Goal: Check status: Check status

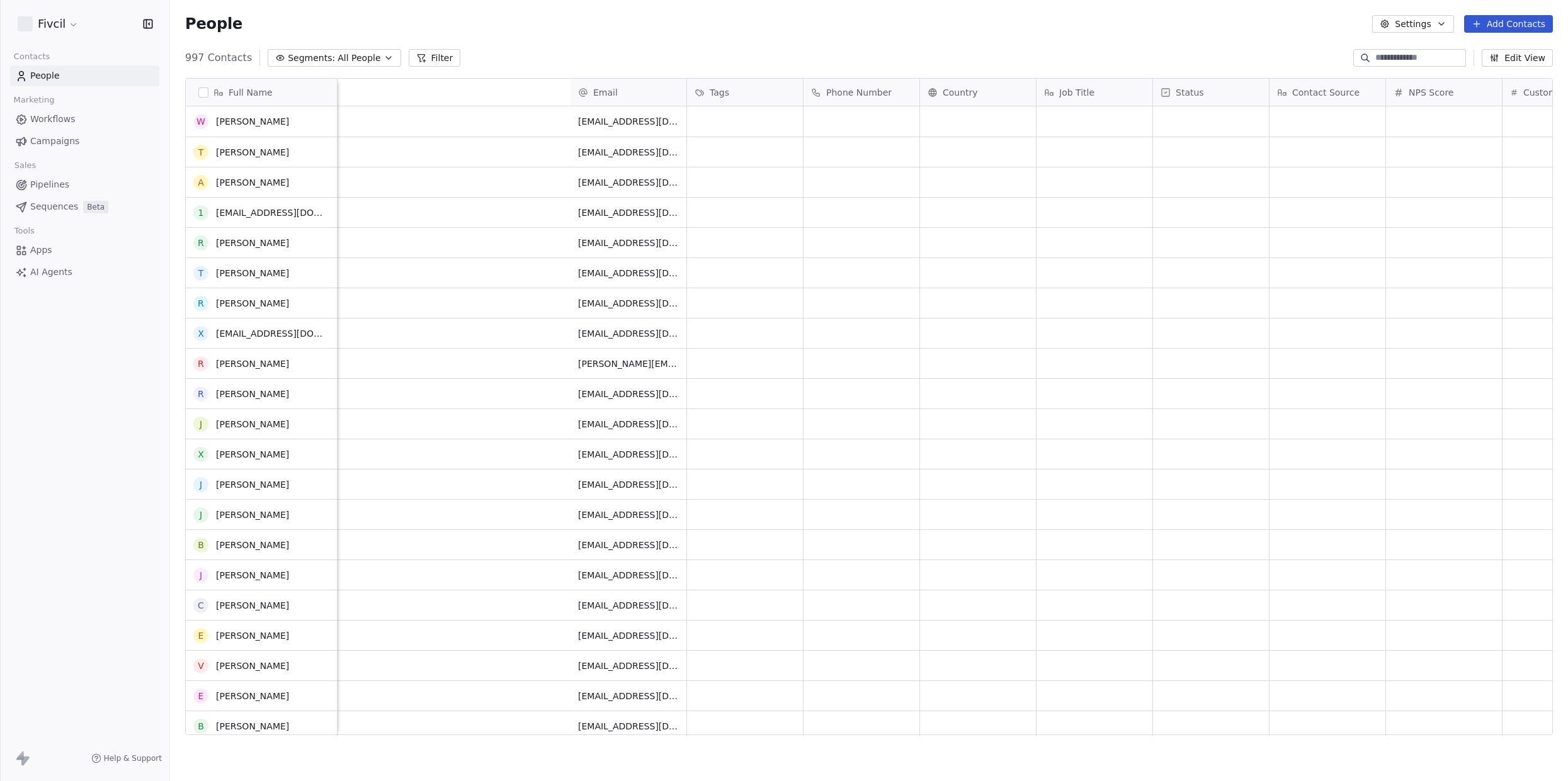
scroll to position [687, 1398]
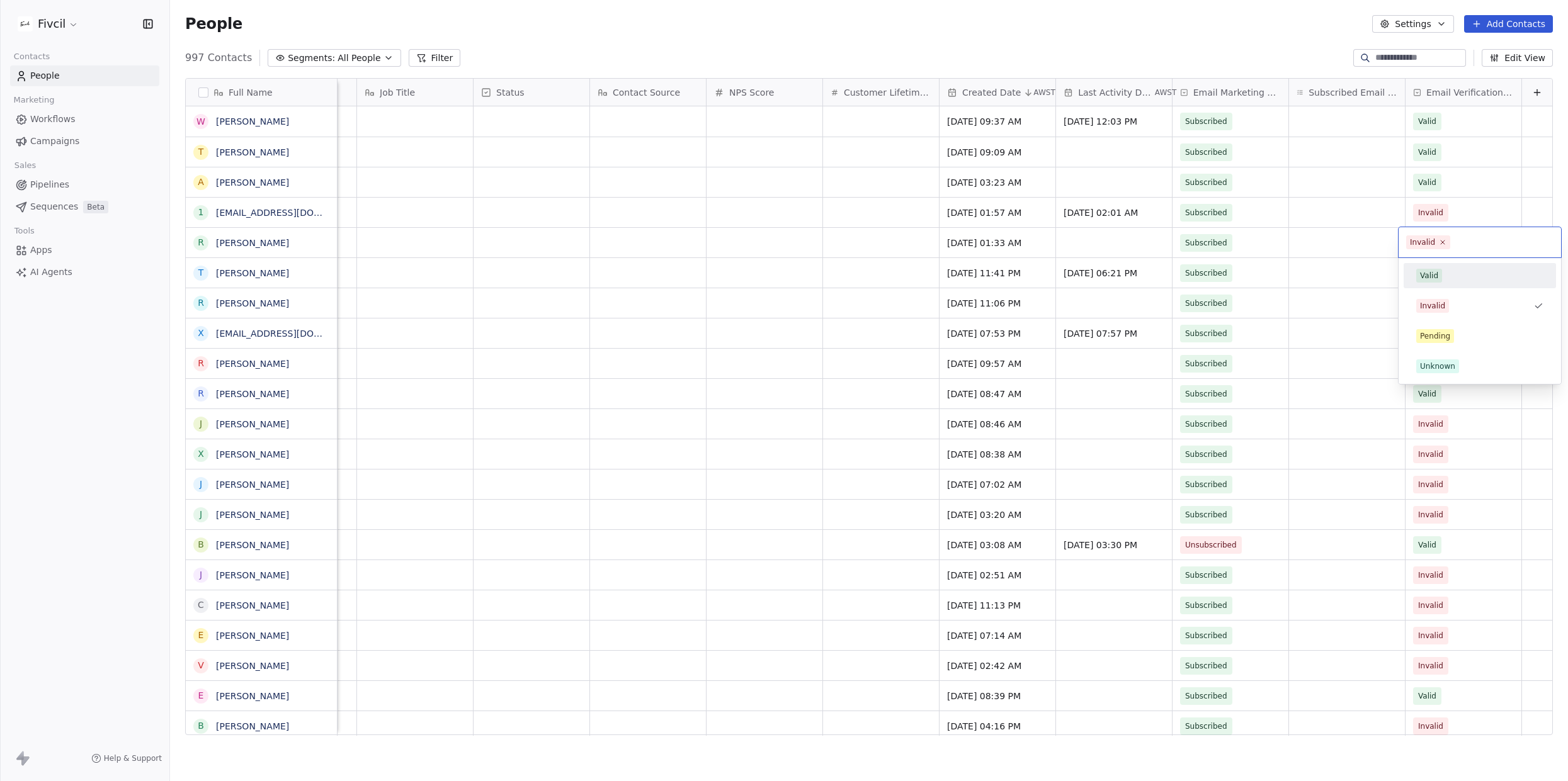
click at [1457, 277] on div "Valid" at bounding box center [1479, 276] width 128 height 14
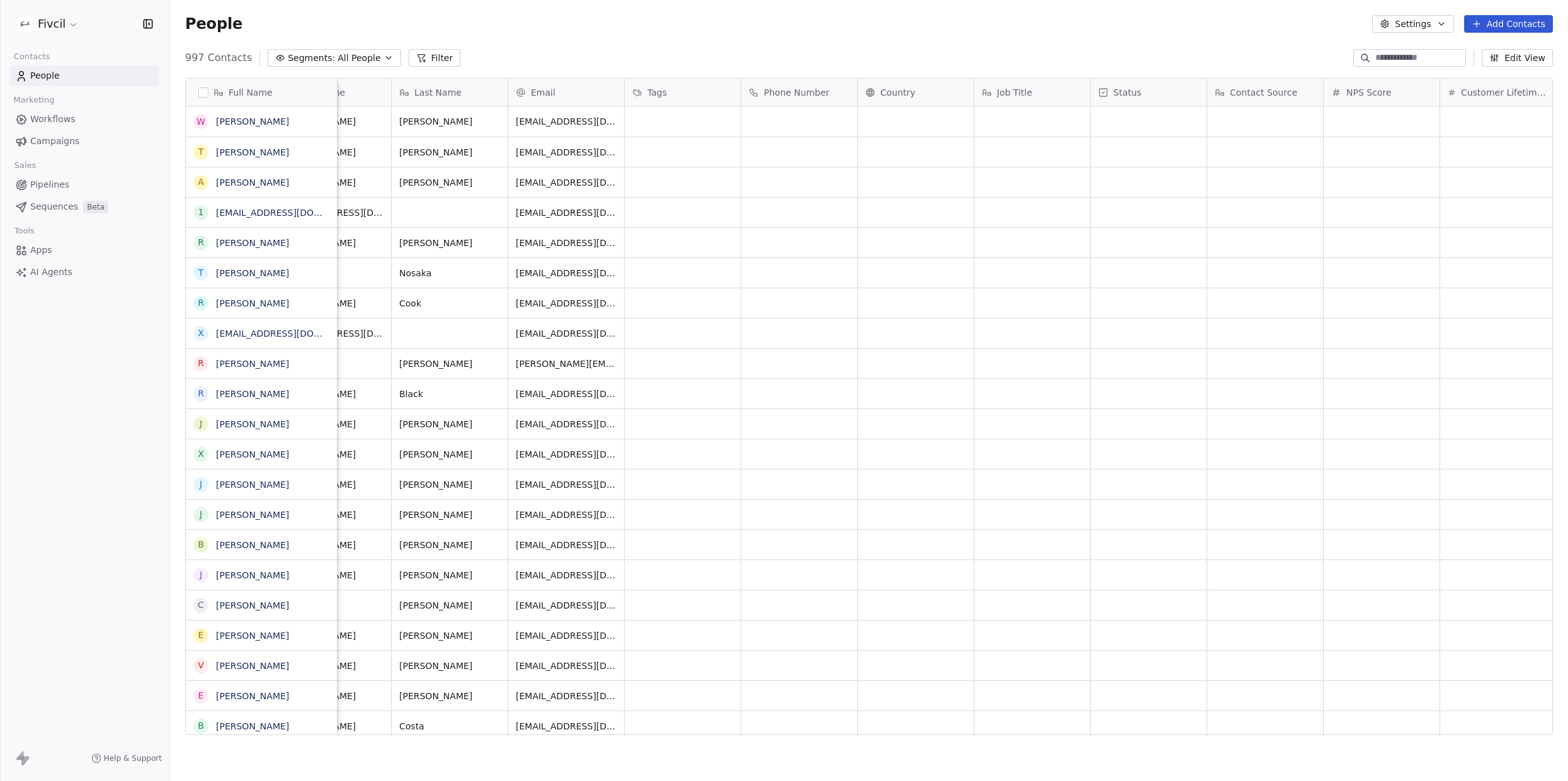
scroll to position [0, 0]
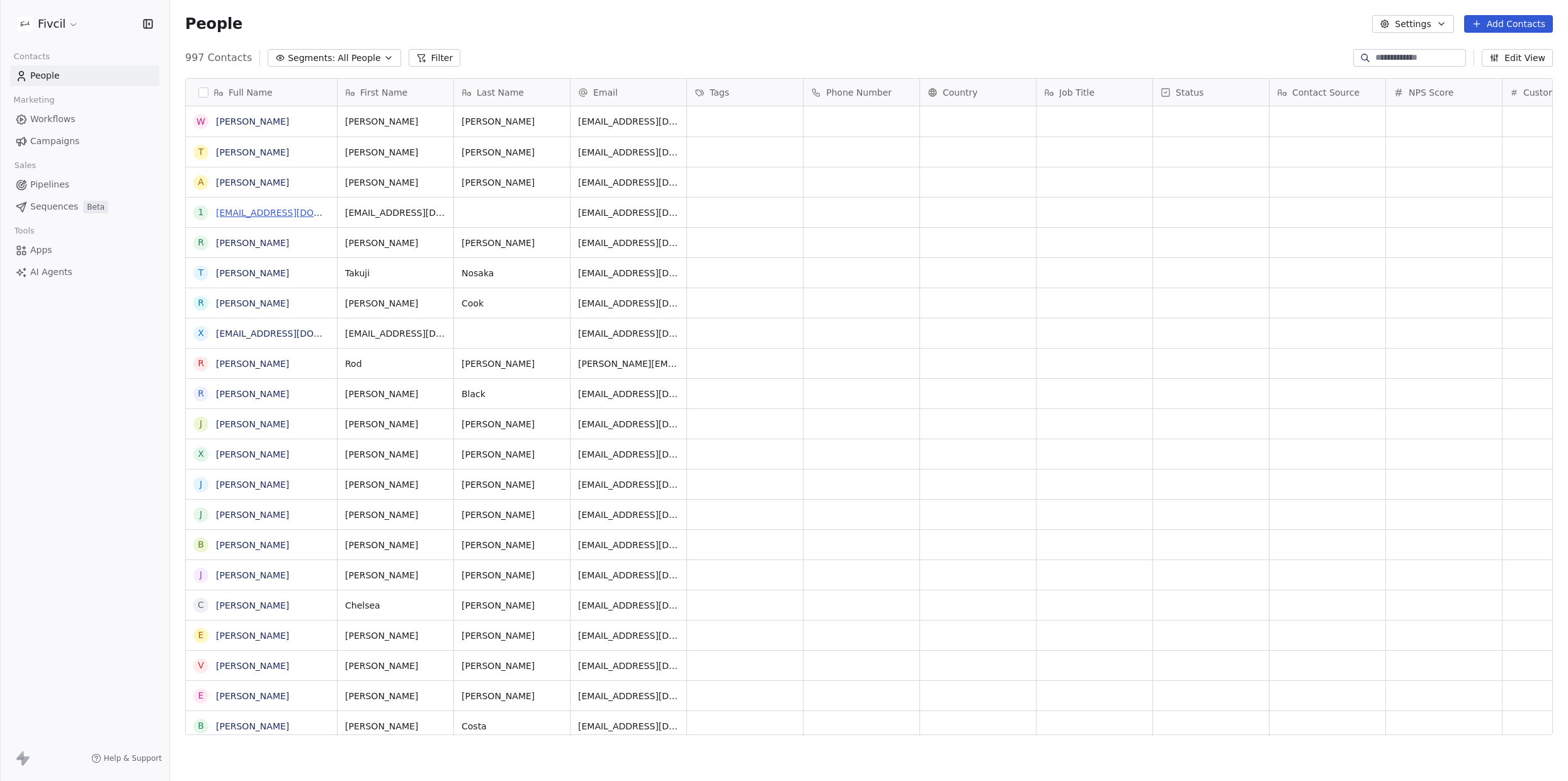
click at [271, 213] on link "[EMAIL_ADDRESS][DOMAIN_NAME]" at bounding box center [293, 213] width 155 height 10
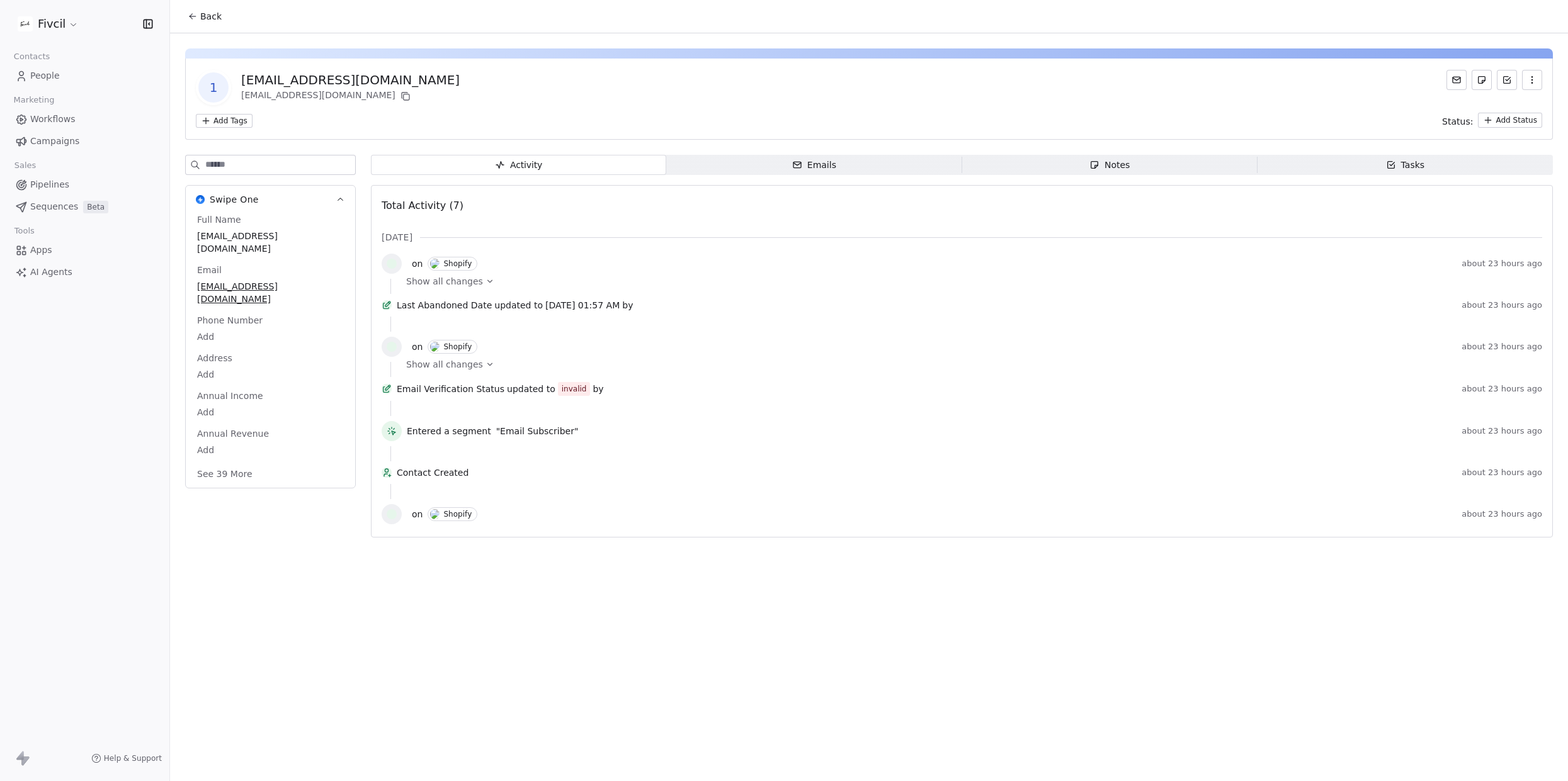
click at [203, 15] on span "Back" at bounding box center [211, 16] width 22 height 13
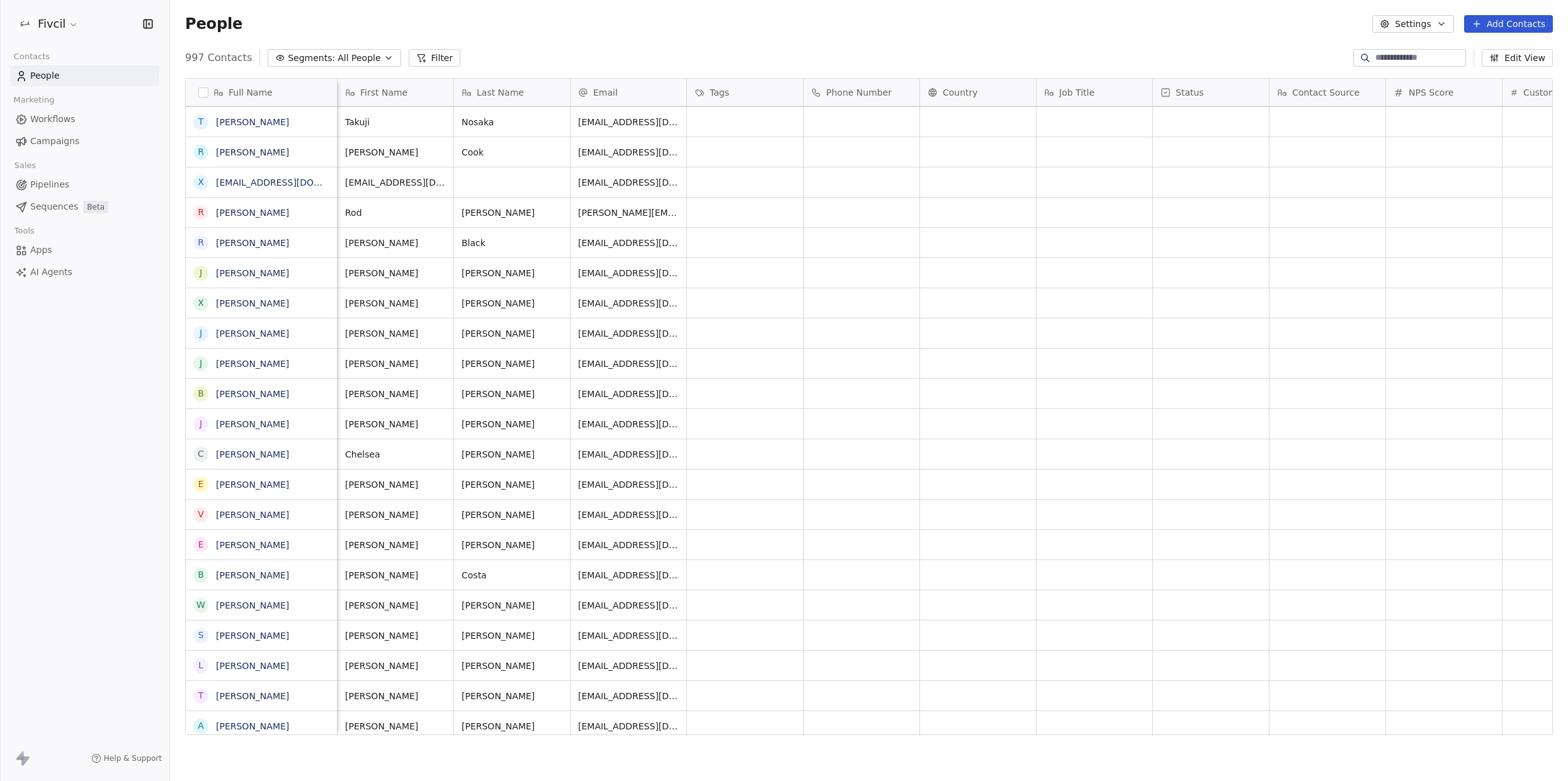
scroll to position [0, 680]
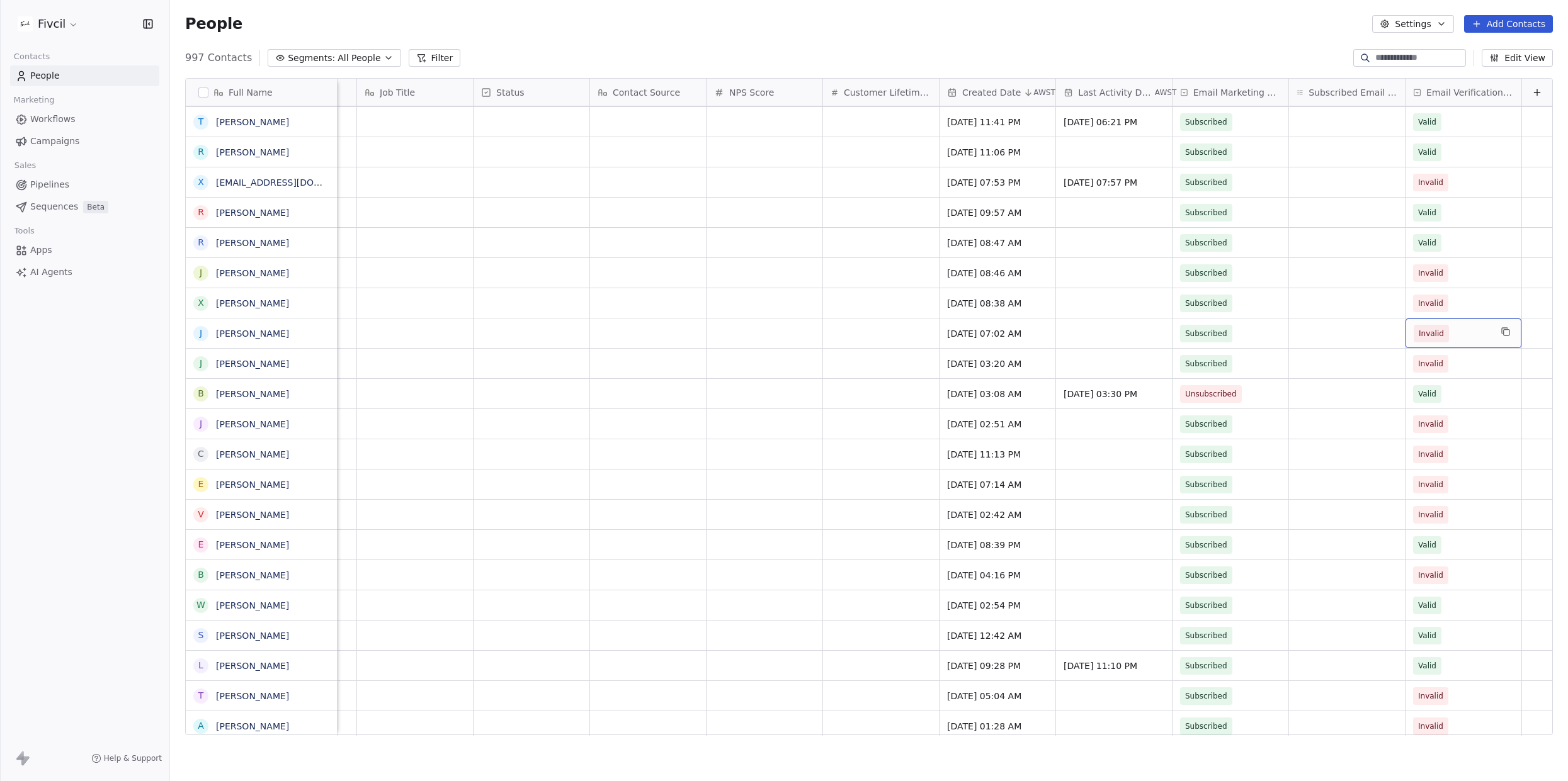
click at [1476, 339] on span "Invalid" at bounding box center [1452, 333] width 76 height 17
click at [1462, 372] on div "Valid" at bounding box center [1479, 366] width 128 height 14
click at [1475, 304] on span "Invalid" at bounding box center [1452, 303] width 76 height 17
click at [1462, 332] on div "Valid" at bounding box center [1479, 336] width 128 height 14
click at [1471, 269] on span "Invalid" at bounding box center [1452, 273] width 76 height 17
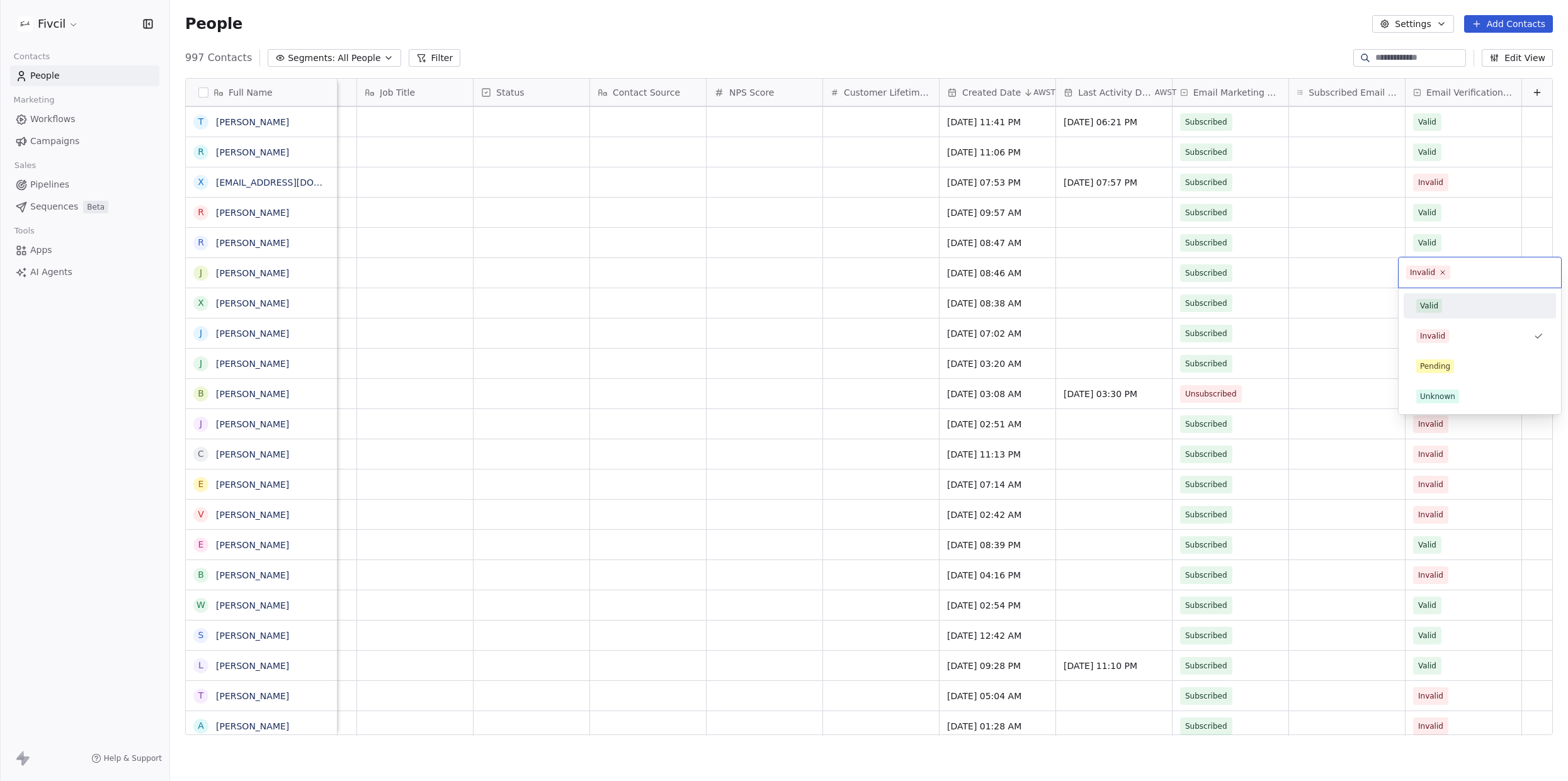
click at [1456, 305] on div "Valid" at bounding box center [1479, 306] width 128 height 14
click at [1472, 423] on span "Invalid" at bounding box center [1452, 424] width 76 height 17
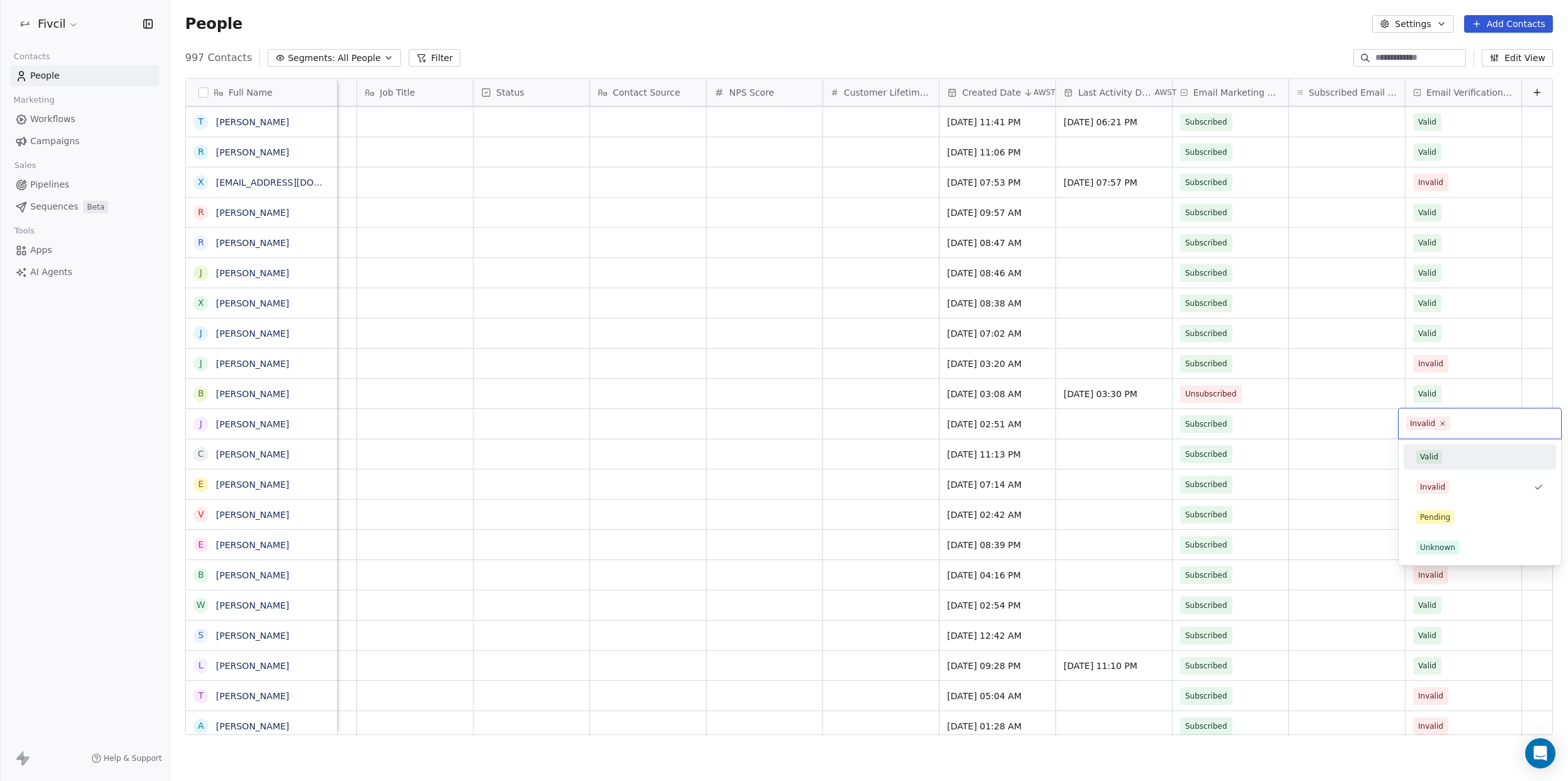
click at [1459, 461] on div "Valid" at bounding box center [1479, 457] width 128 height 14
click at [1458, 480] on div "Valid" at bounding box center [1479, 487] width 128 height 14
click at [1470, 486] on span "Invalid" at bounding box center [1452, 484] width 76 height 17
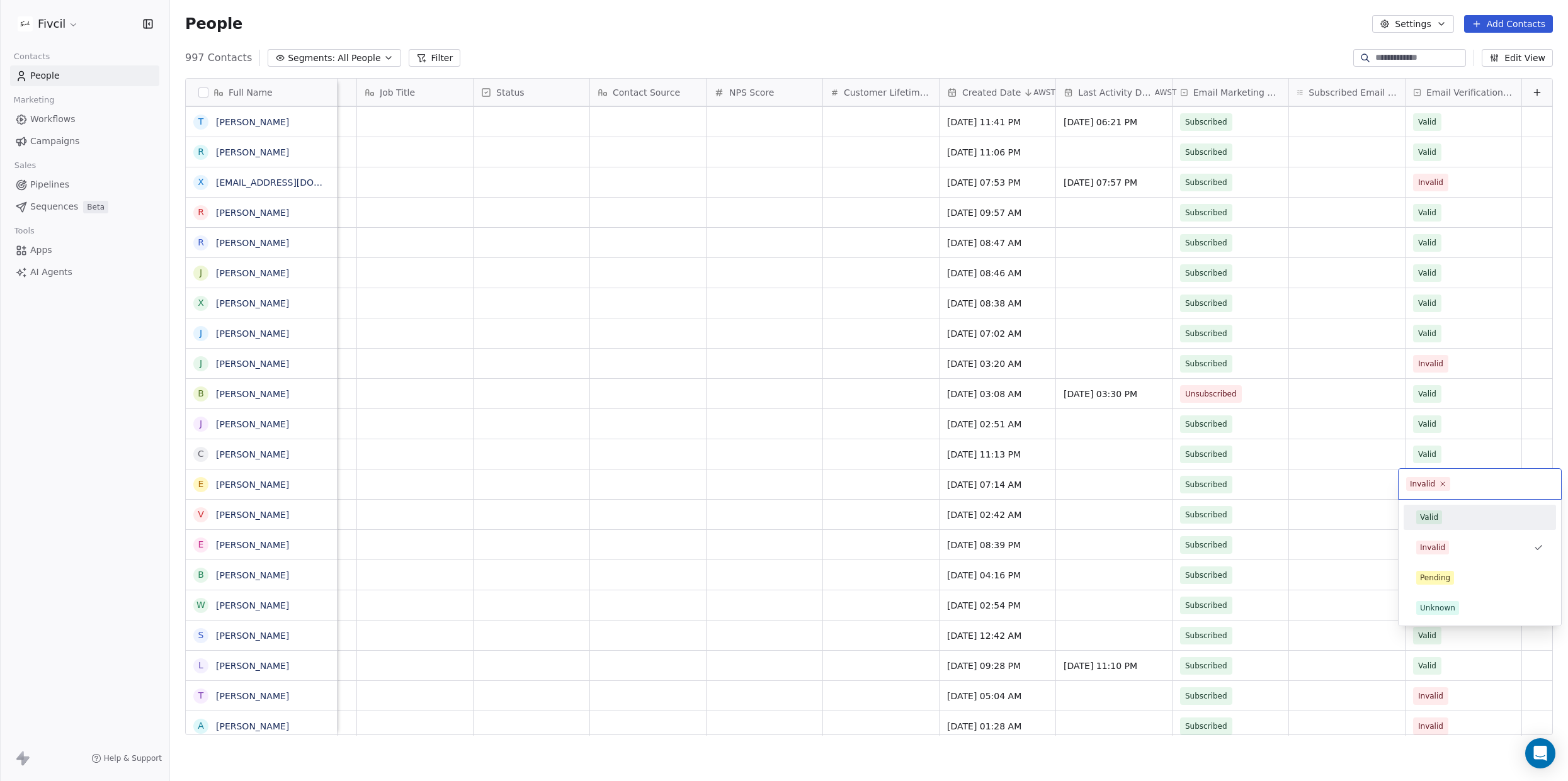
click at [1459, 520] on div "Valid" at bounding box center [1479, 517] width 128 height 14
click at [1465, 539] on div "Valid" at bounding box center [1480, 547] width 142 height 20
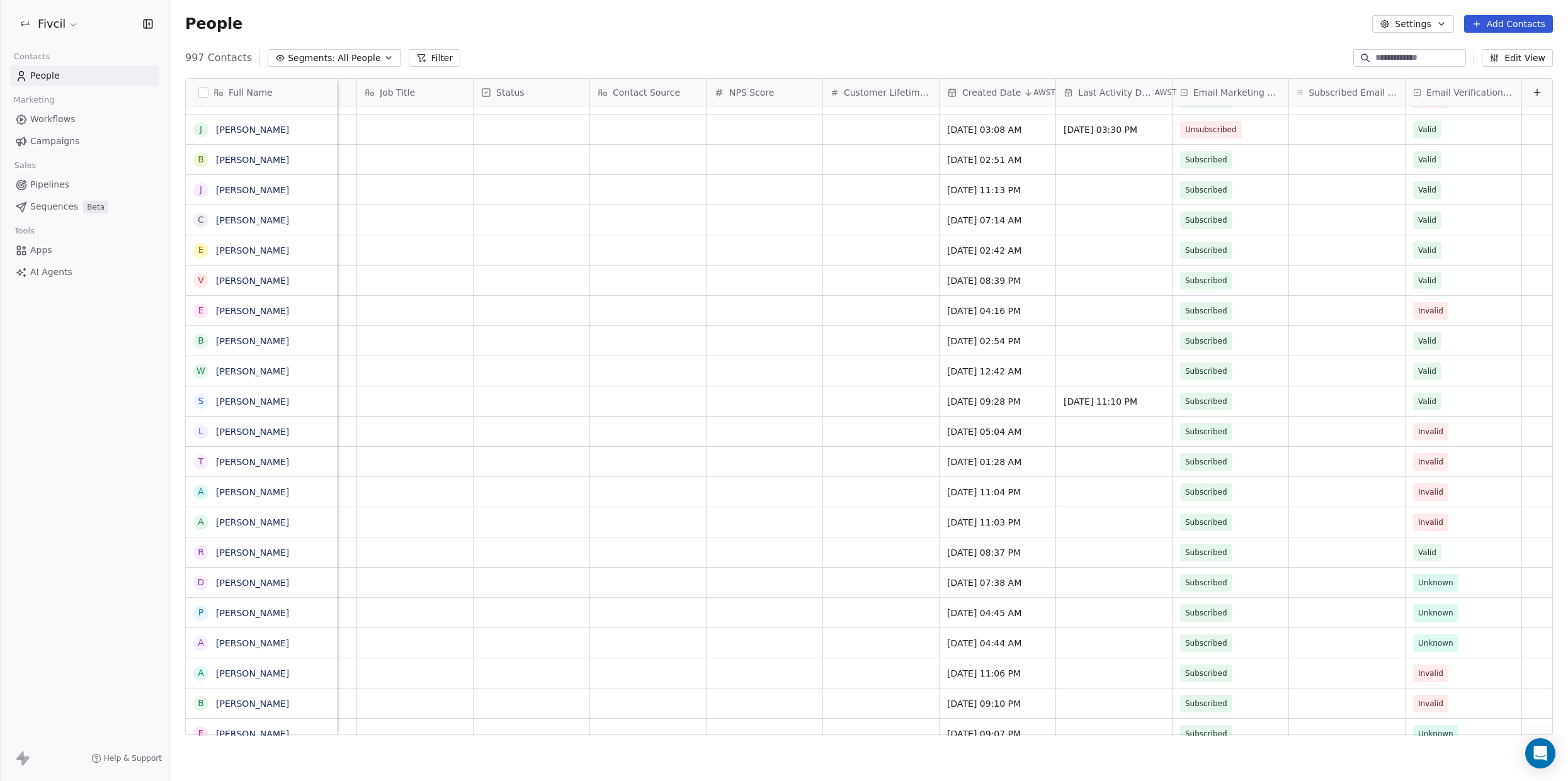
scroll to position [416, 0]
click at [1499, 432] on button "grid" at bounding box center [1505, 430] width 15 height 15
click at [1487, 457] on div "Valid" at bounding box center [1479, 464] width 128 height 14
click at [1495, 469] on div "Invalid" at bounding box center [1463, 462] width 115 height 30
click at [1486, 503] on div "Valid" at bounding box center [1480, 495] width 142 height 20
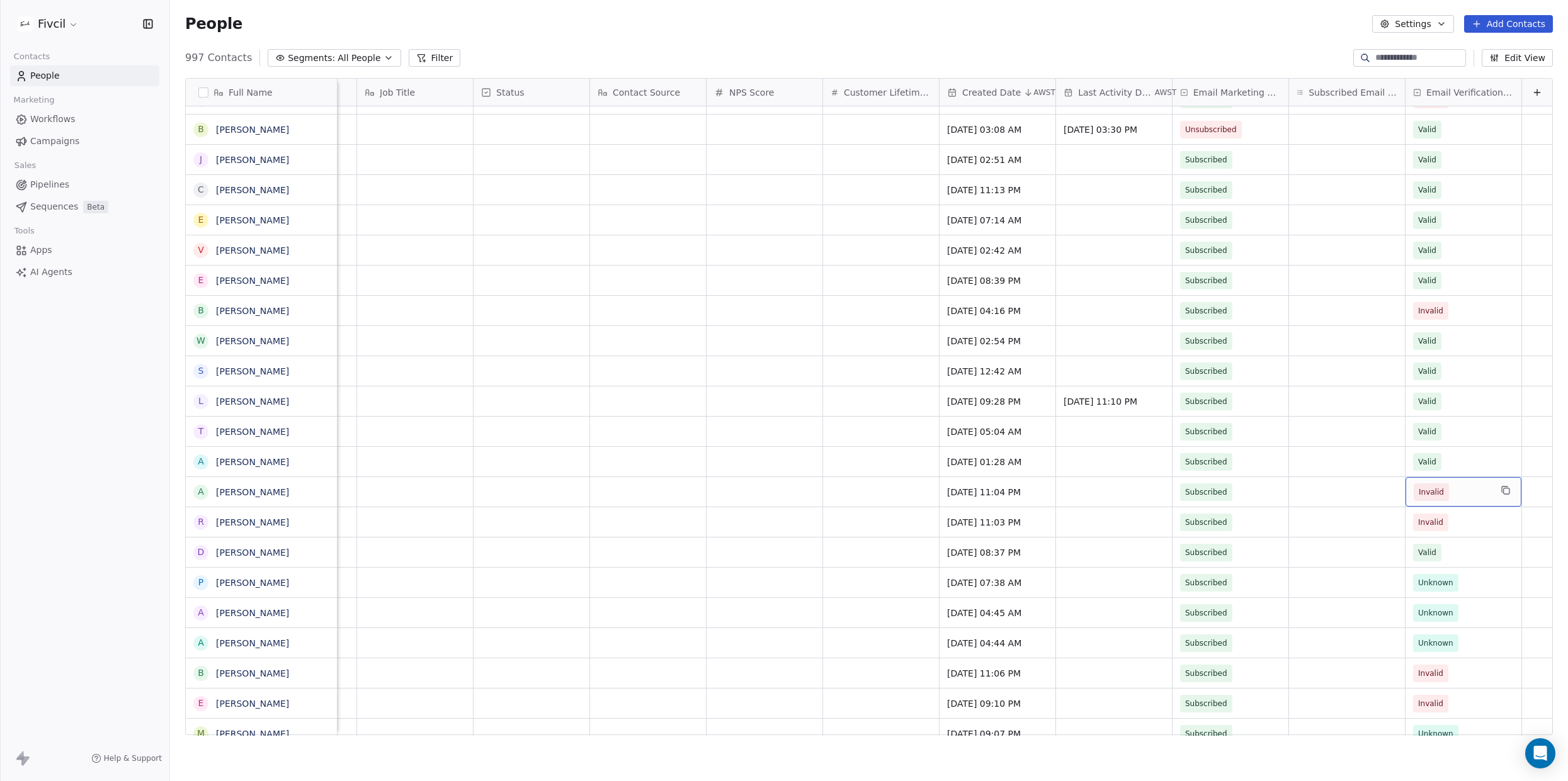
click at [1491, 496] on div "Invalid" at bounding box center [1463, 492] width 115 height 30
click at [1466, 525] on div "Valid" at bounding box center [1479, 525] width 128 height 14
click at [1459, 640] on div "Valid" at bounding box center [1479, 646] width 128 height 14
click at [1487, 548] on span "Valid" at bounding box center [1452, 553] width 76 height 17
click at [1454, 586] on div "Valid" at bounding box center [1472, 586] width 112 height 14
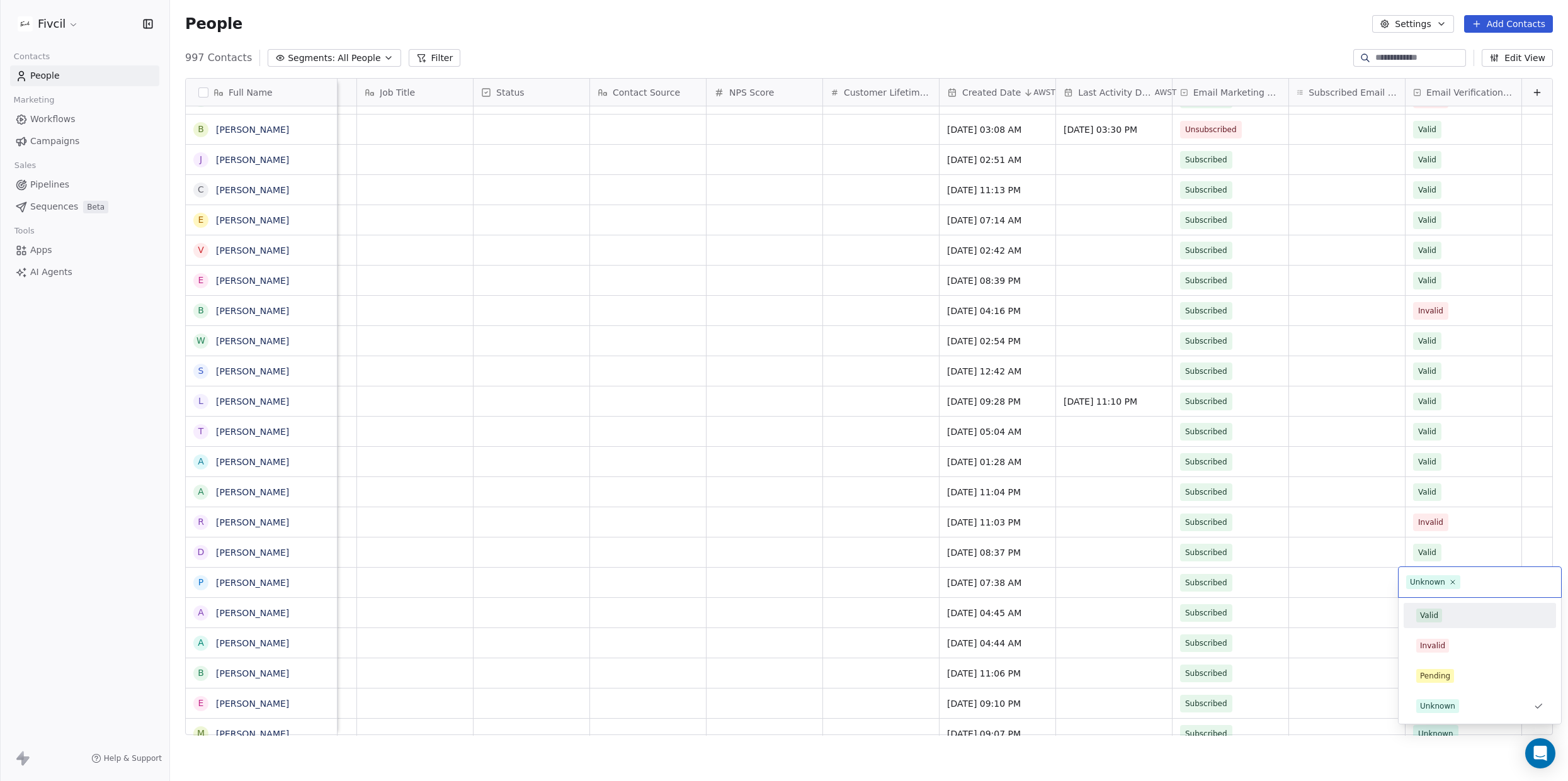
click at [1452, 614] on div "Valid" at bounding box center [1479, 615] width 128 height 14
click at [1477, 519] on span "Invalid" at bounding box center [1452, 522] width 76 height 17
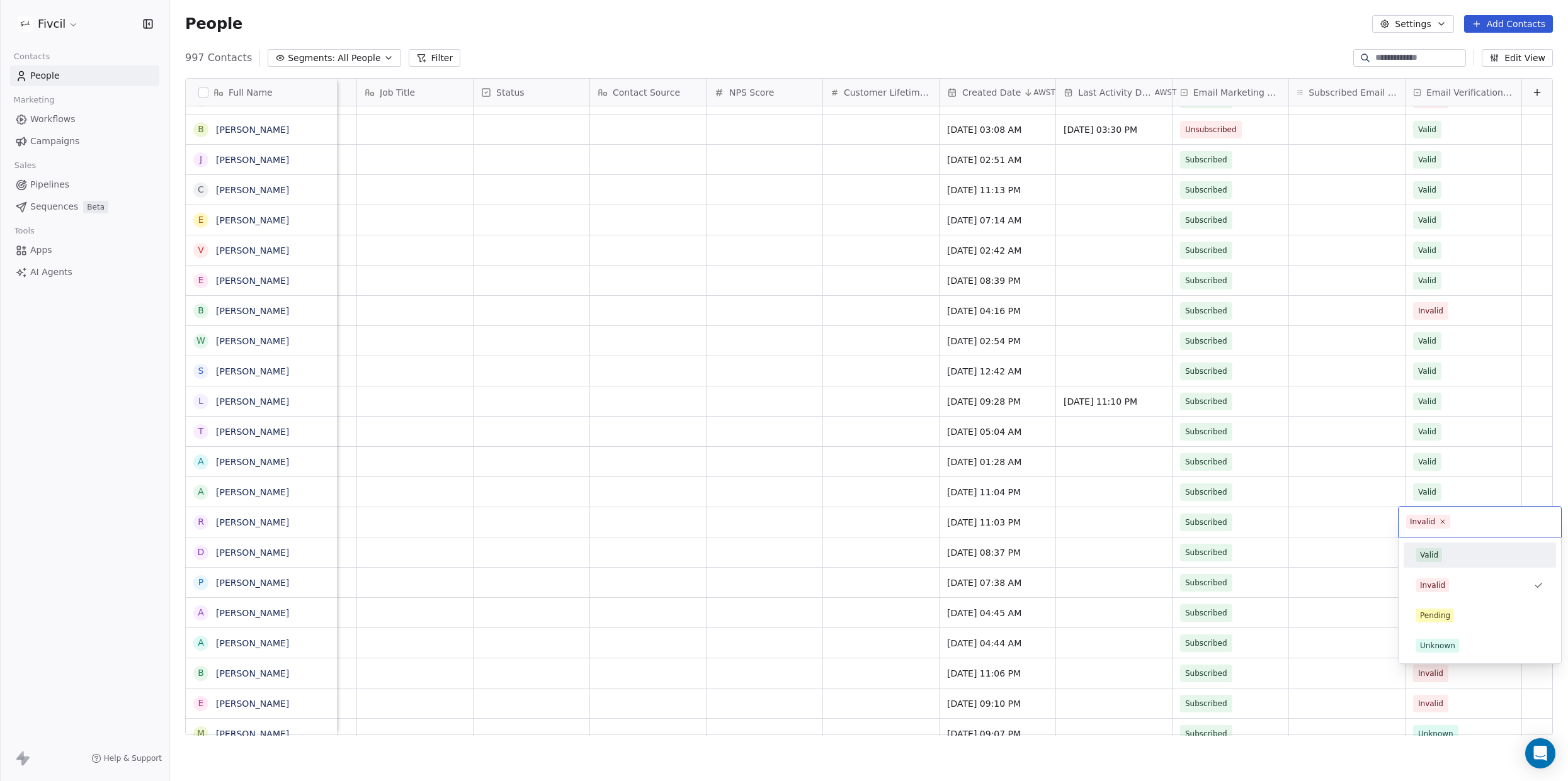
click at [1455, 564] on div "Valid" at bounding box center [1480, 555] width 142 height 20
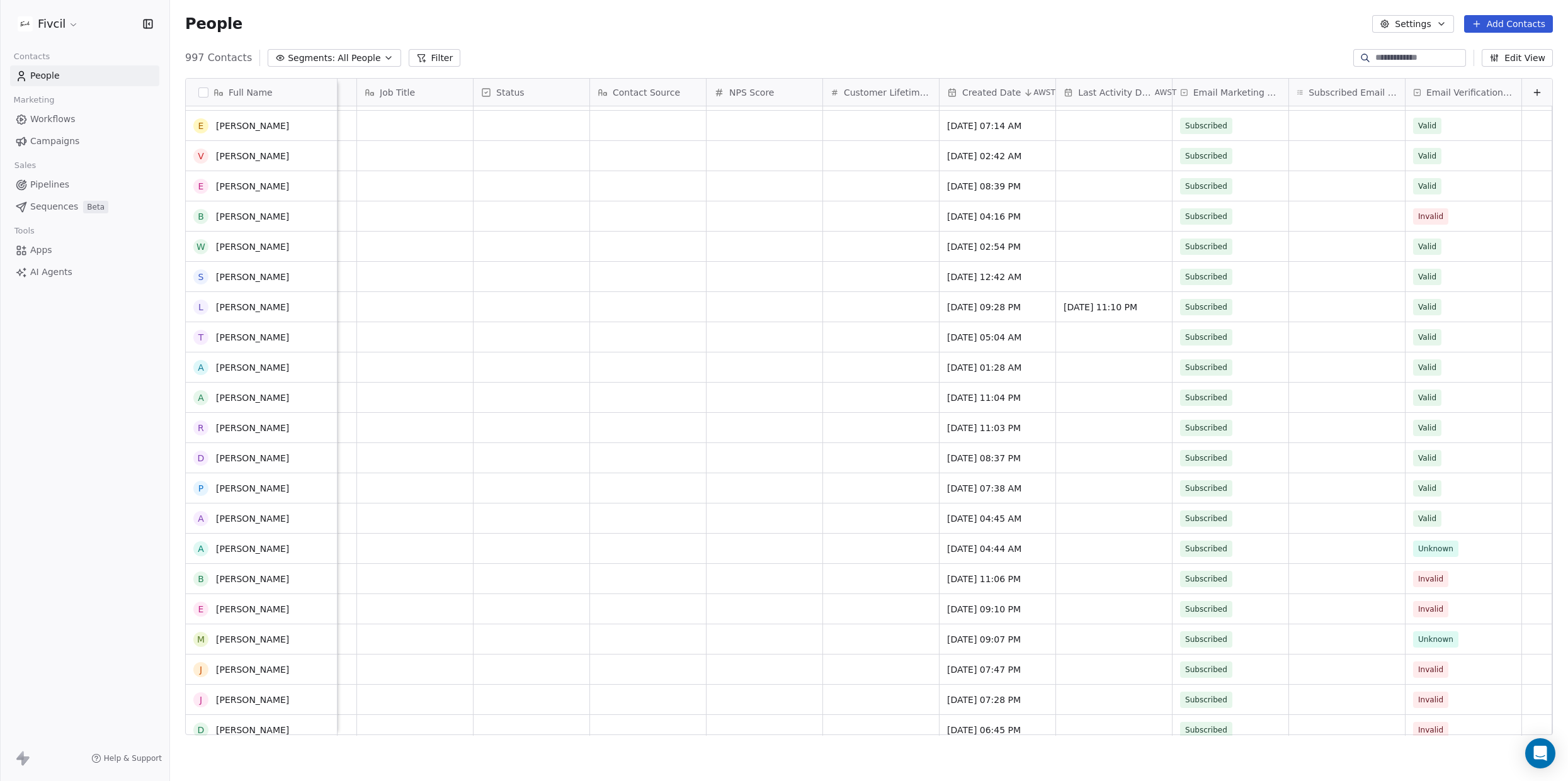
scroll to position [588, 0]
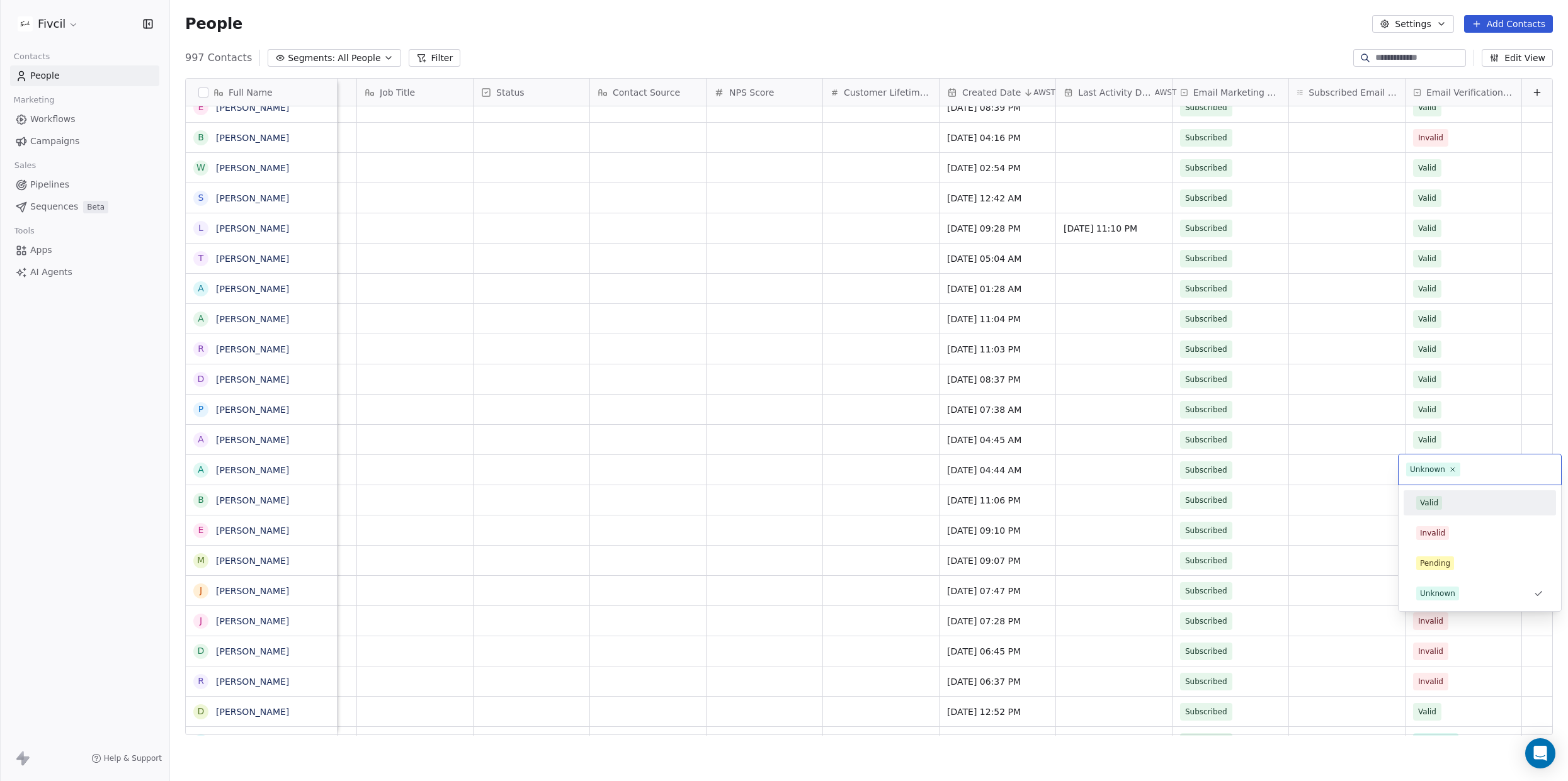
click at [1476, 502] on div "Valid" at bounding box center [1479, 503] width 128 height 14
click at [1453, 503] on span "Invalid" at bounding box center [1452, 501] width 76 height 17
click at [1452, 526] on div "Valid" at bounding box center [1479, 533] width 128 height 14
click at [1485, 542] on div "Invalid" at bounding box center [1463, 530] width 115 height 30
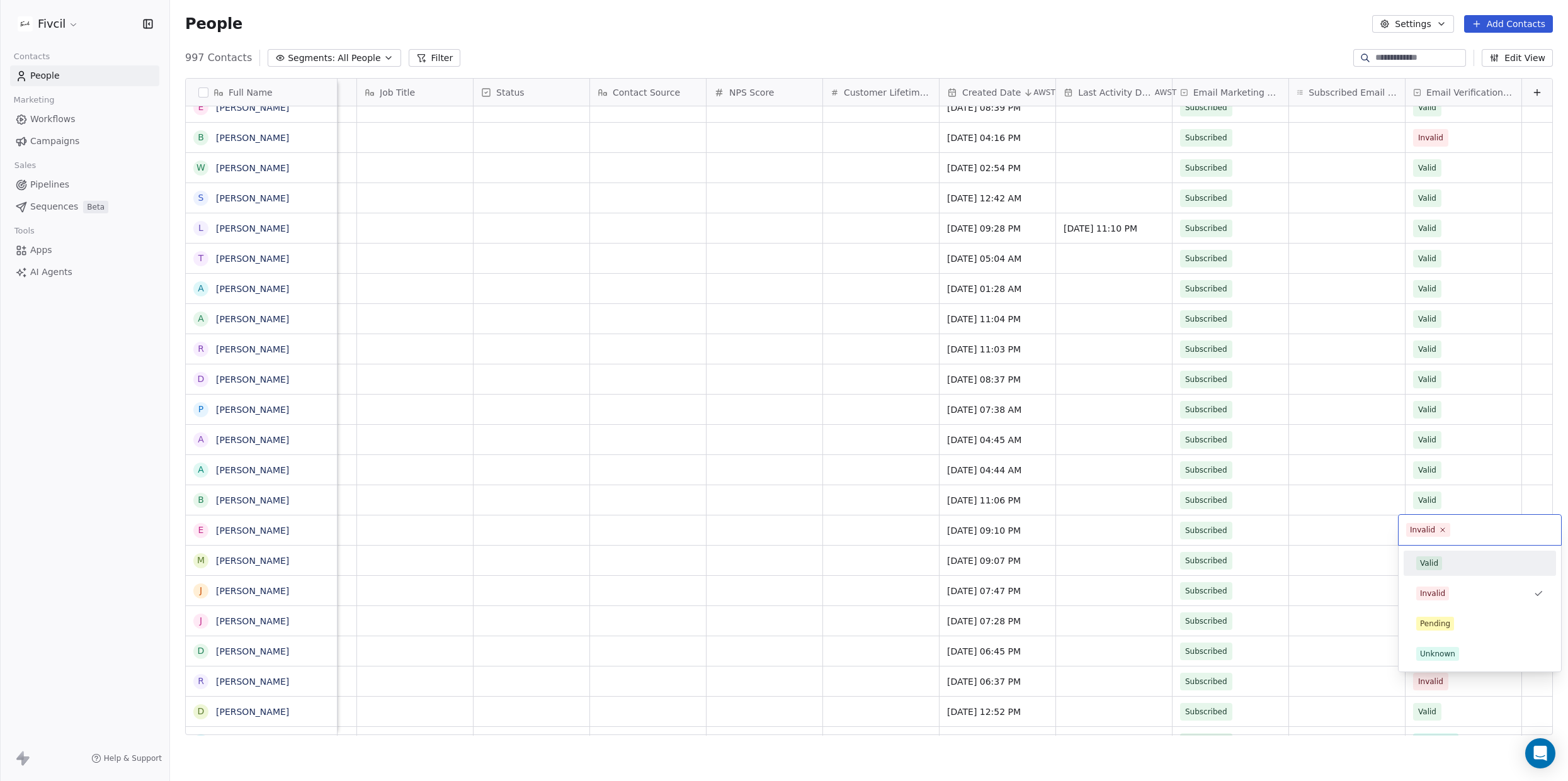
click at [1450, 555] on div "Valid" at bounding box center [1480, 563] width 142 height 20
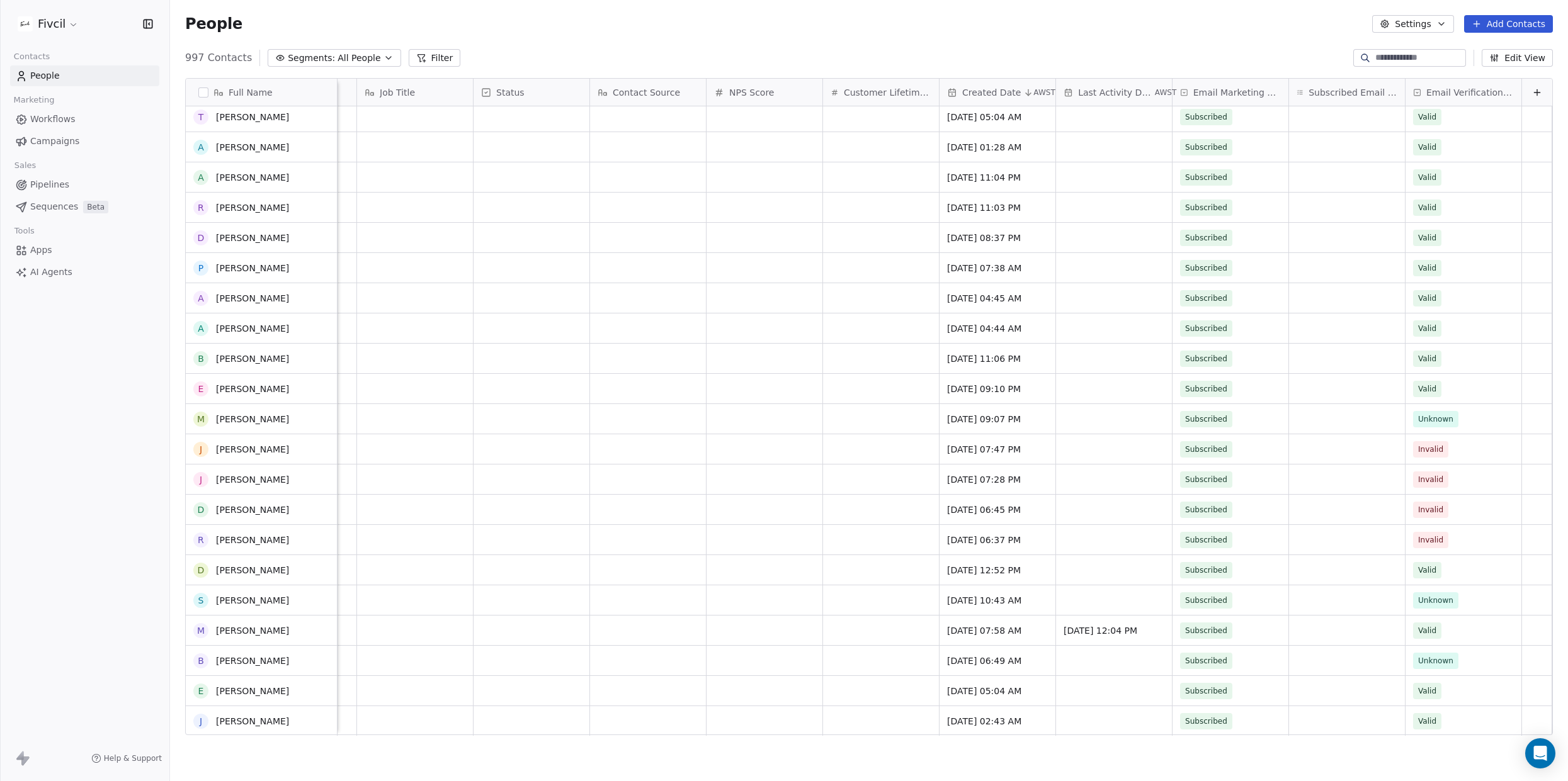
scroll to position [742, 0]
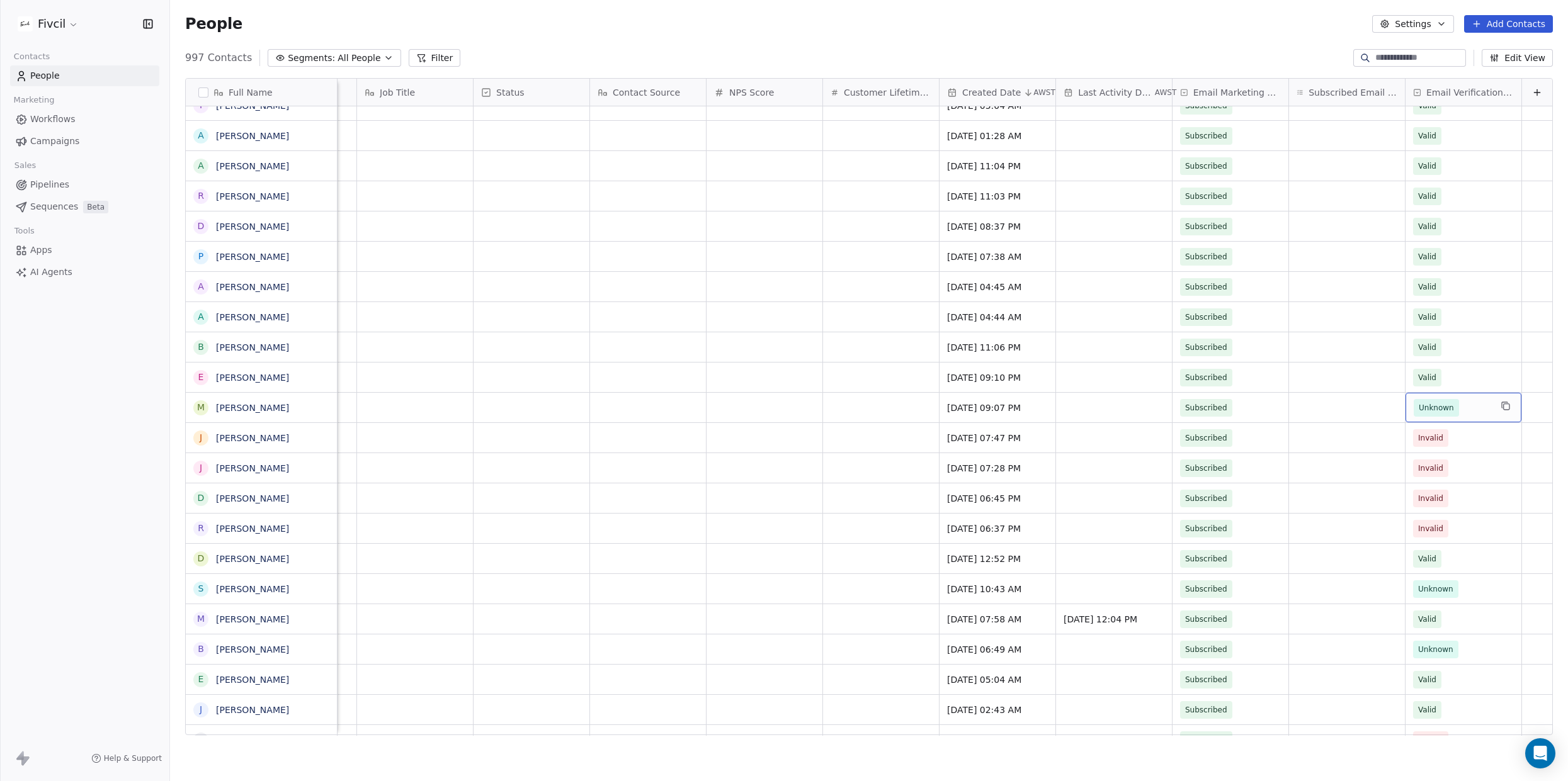
click at [1472, 409] on span "Unknown" at bounding box center [1452, 408] width 76 height 17
click at [1464, 424] on div "Valid Invalid Pending Unknown" at bounding box center [1479, 485] width 162 height 126
click at [1458, 439] on div "Valid" at bounding box center [1479, 441] width 128 height 14
click at [1476, 437] on span "Invalid" at bounding box center [1452, 438] width 76 height 17
click at [1459, 464] on div "Valid" at bounding box center [1479, 471] width 128 height 14
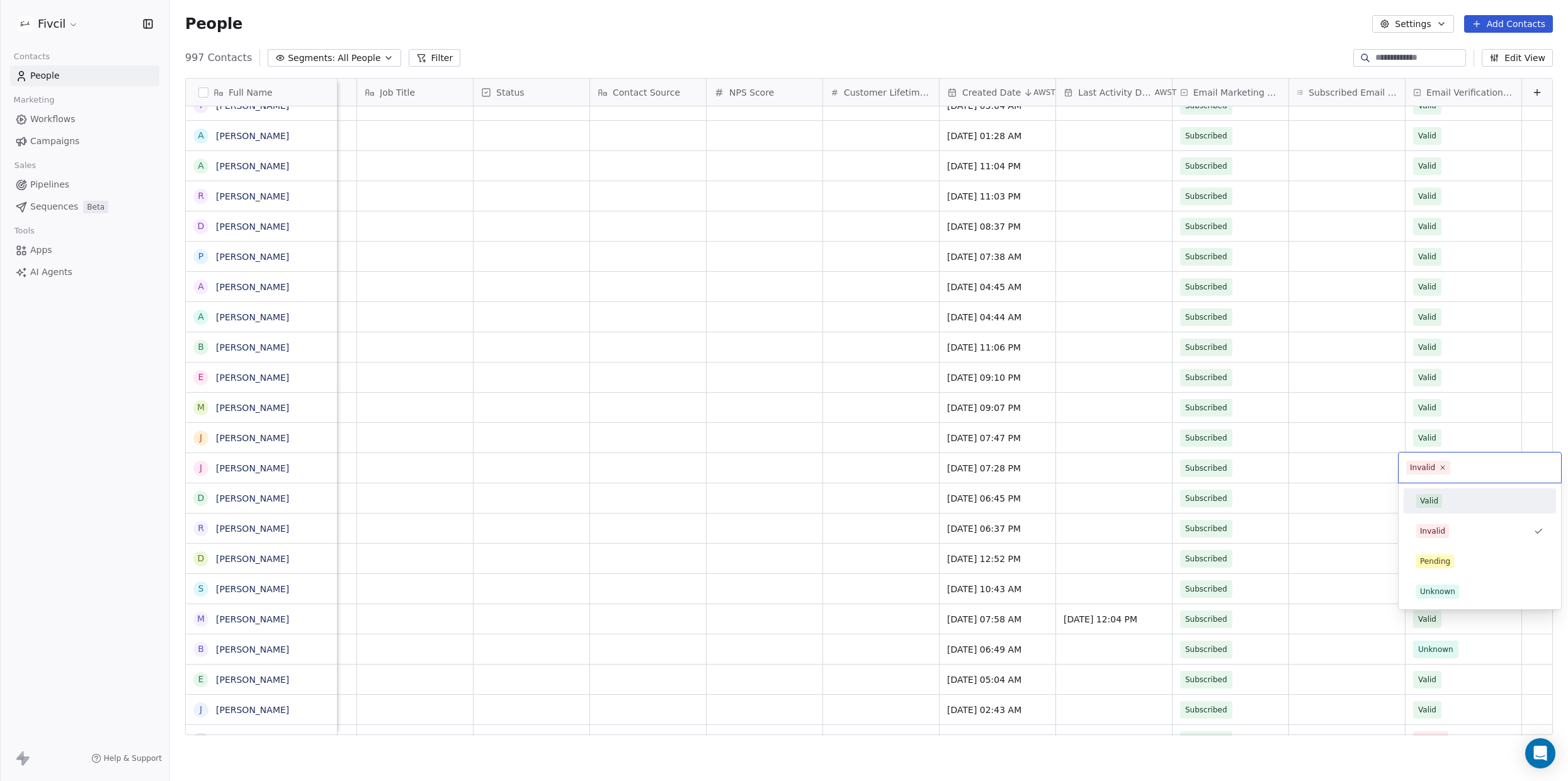
click at [1471, 499] on div "Valid" at bounding box center [1479, 501] width 128 height 14
click at [1467, 525] on span "Invalid" at bounding box center [1452, 528] width 76 height 17
click at [1447, 562] on div "Valid" at bounding box center [1479, 561] width 128 height 14
click at [1475, 501] on span "Invalid" at bounding box center [1452, 498] width 76 height 17
click at [1438, 537] on span "Valid" at bounding box center [1429, 531] width 26 height 14
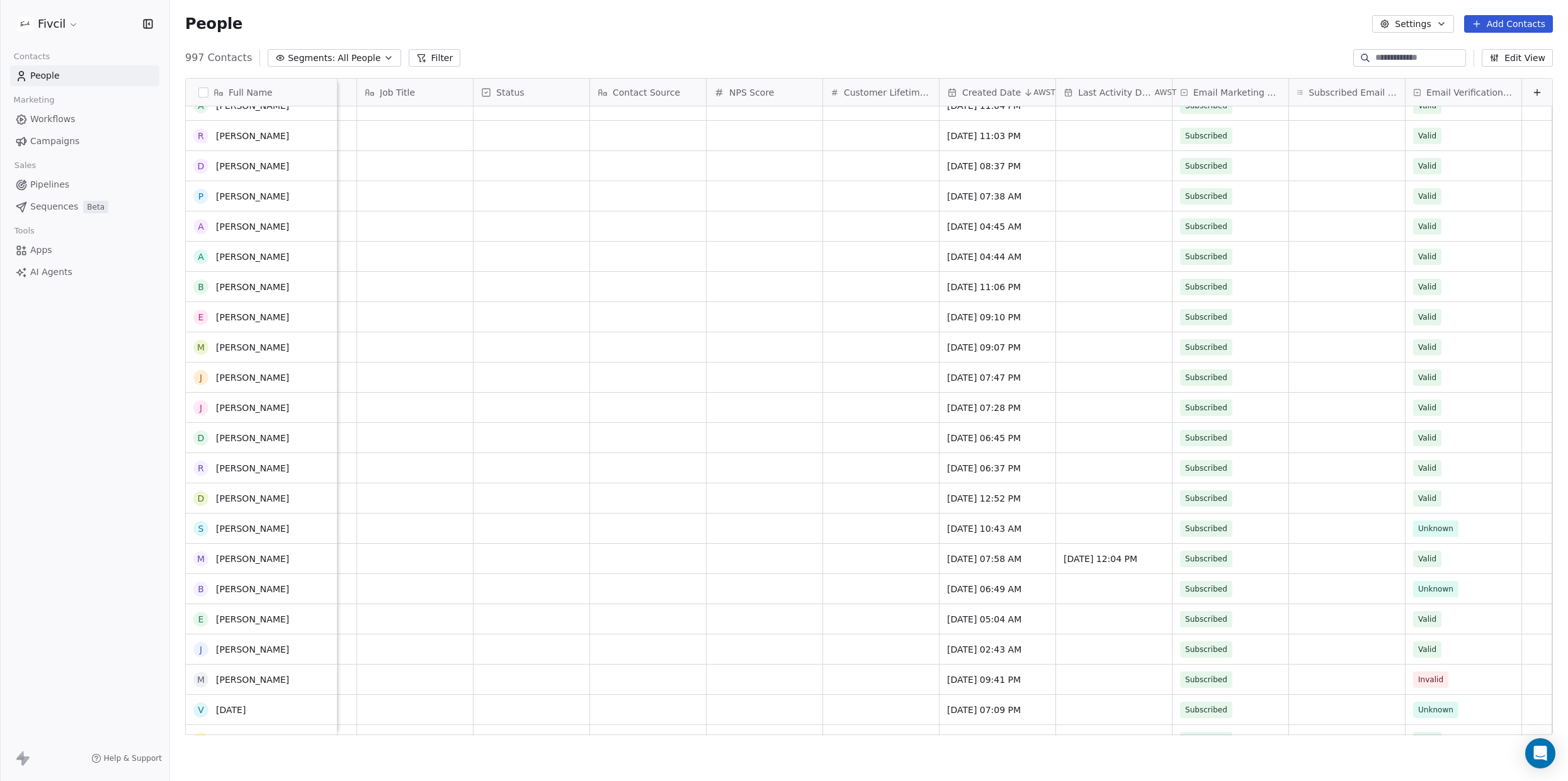
scroll to position [804, 0]
click at [1466, 556] on div "Valid" at bounding box center [1479, 559] width 128 height 14
click at [1472, 587] on span "Unknown" at bounding box center [1452, 587] width 76 height 17
click at [1455, 609] on div "Valid" at bounding box center [1480, 619] width 142 height 20
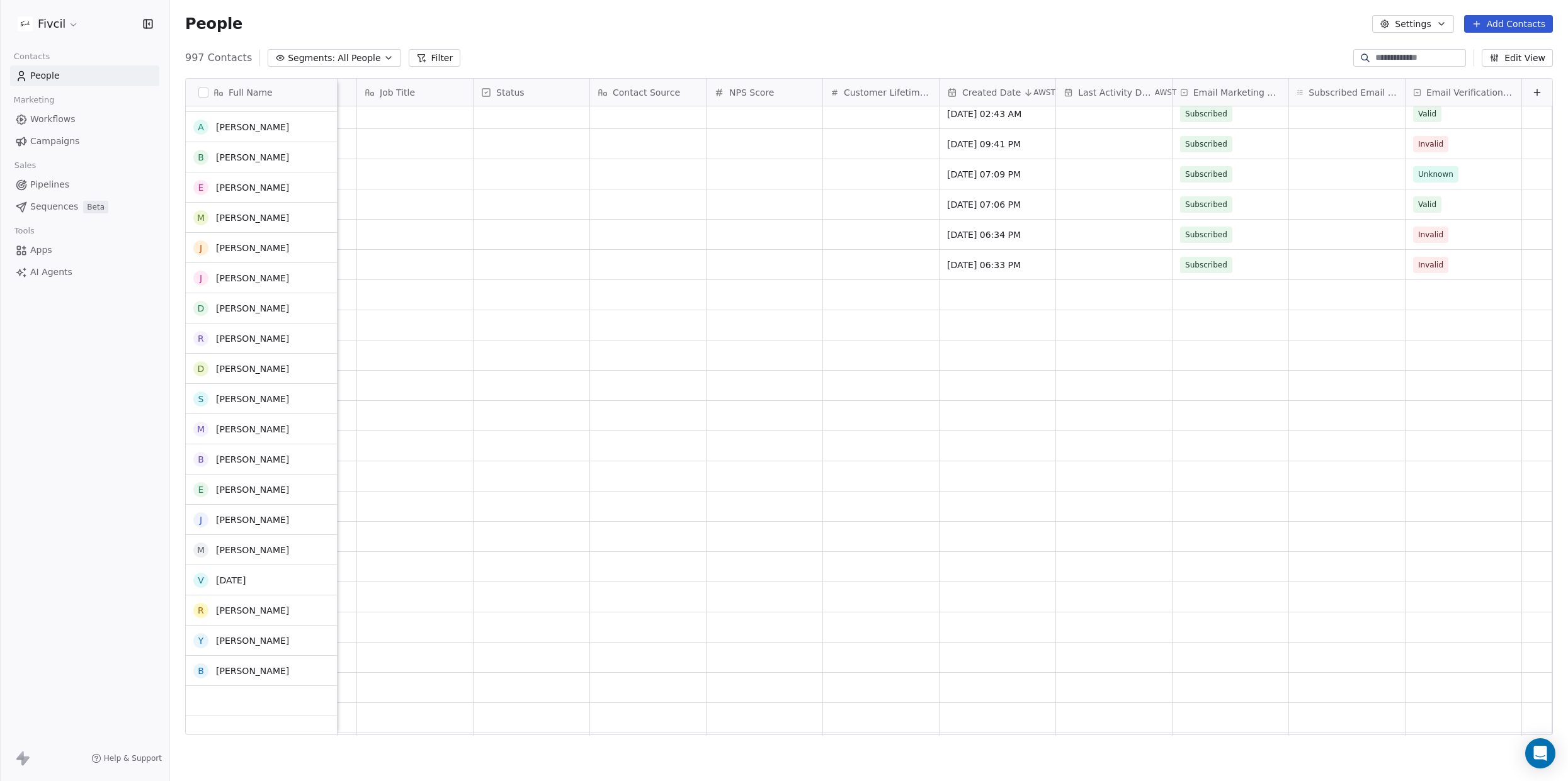
scroll to position [1337, 0]
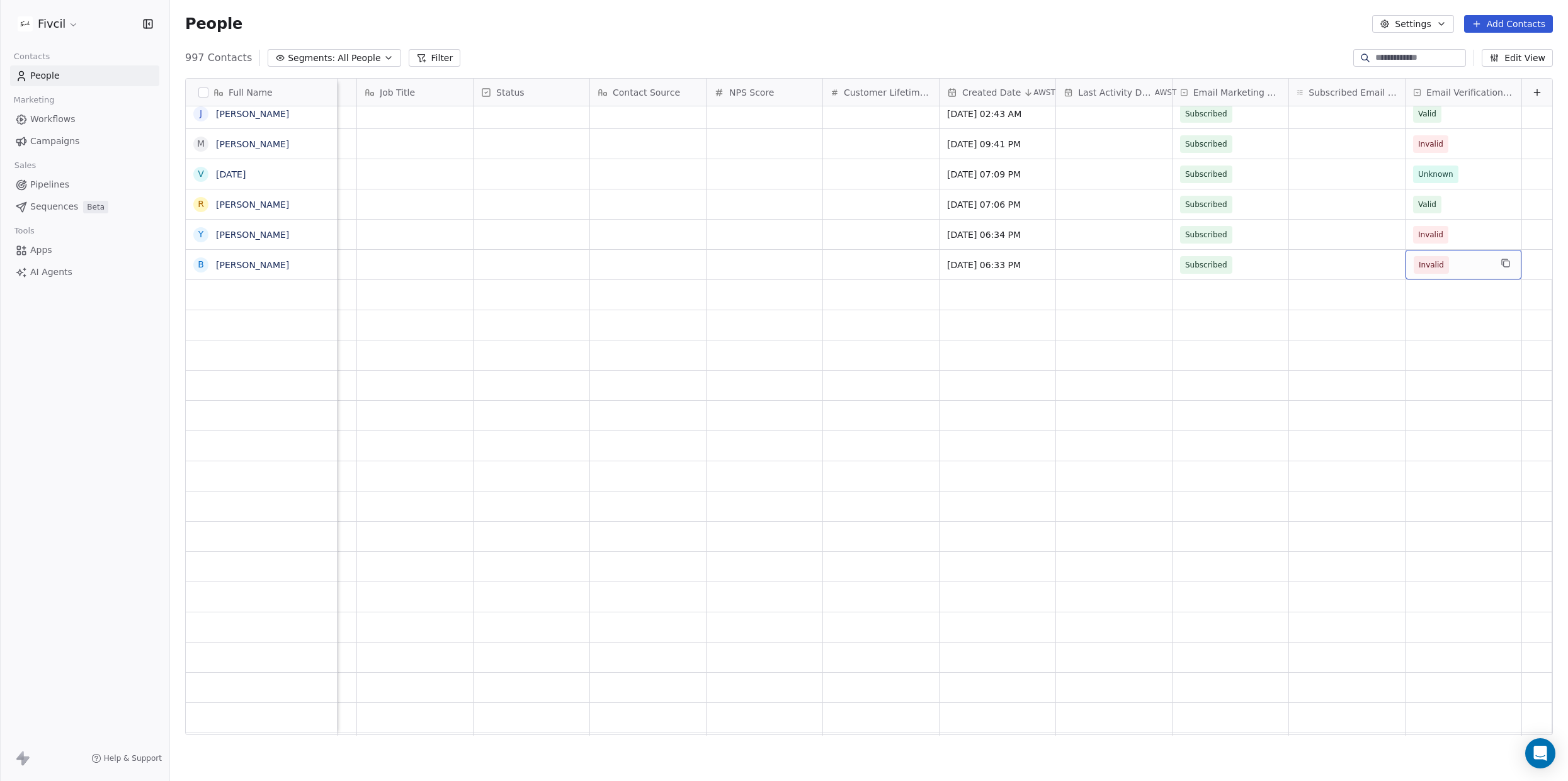
click at [1485, 268] on span "Invalid" at bounding box center [1452, 265] width 76 height 17
click at [1451, 299] on div "Valid" at bounding box center [1479, 298] width 128 height 14
click at [1472, 230] on span "Invalid" at bounding box center [1452, 234] width 76 height 17
click at [1434, 277] on div "Valid" at bounding box center [1480, 267] width 142 height 20
click at [1476, 180] on span "Unknown" at bounding box center [1452, 174] width 76 height 17
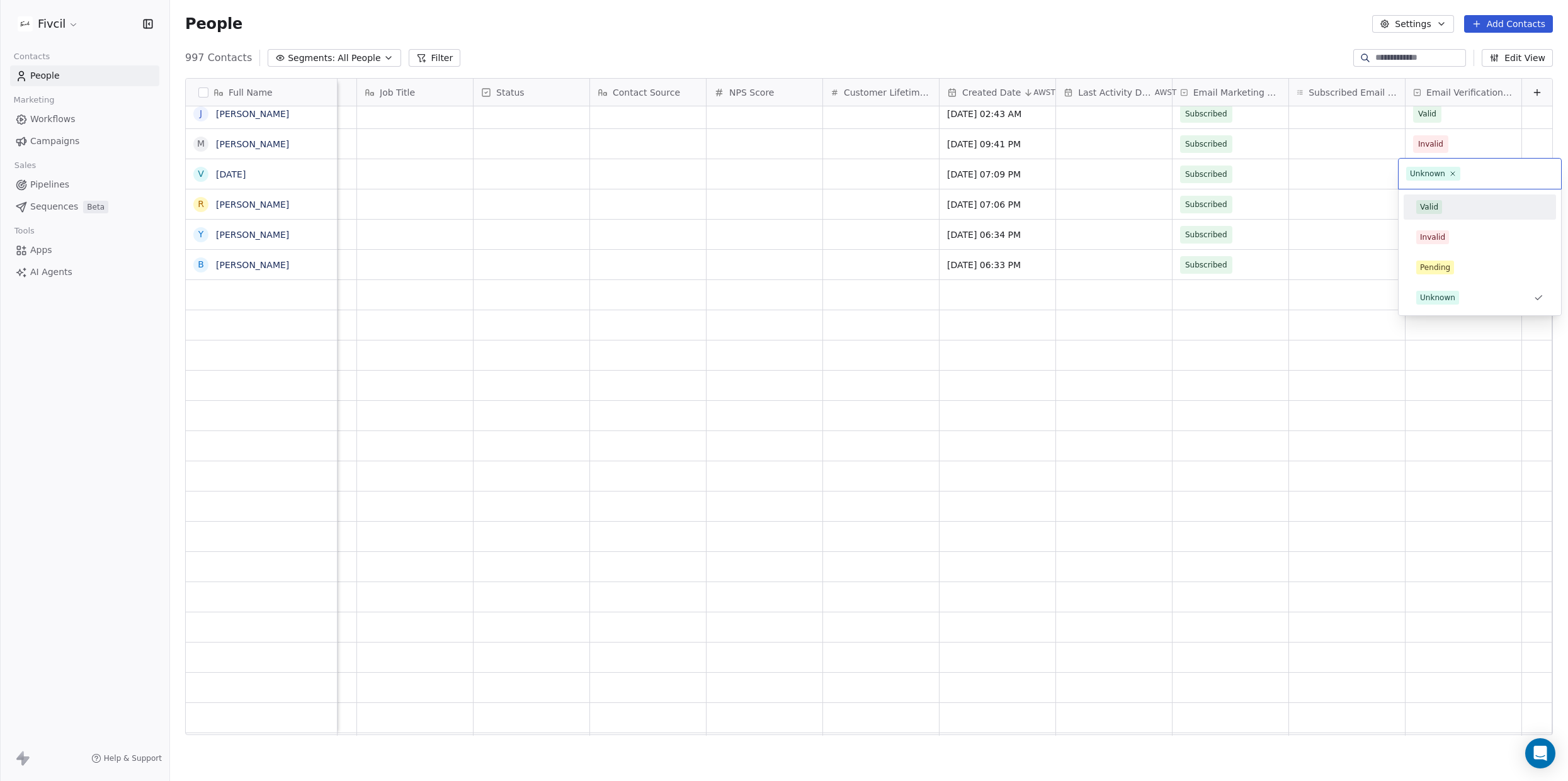
click at [1455, 212] on div "Valid" at bounding box center [1479, 207] width 128 height 14
click at [1433, 171] on div "Valid" at bounding box center [1429, 176] width 18 height 11
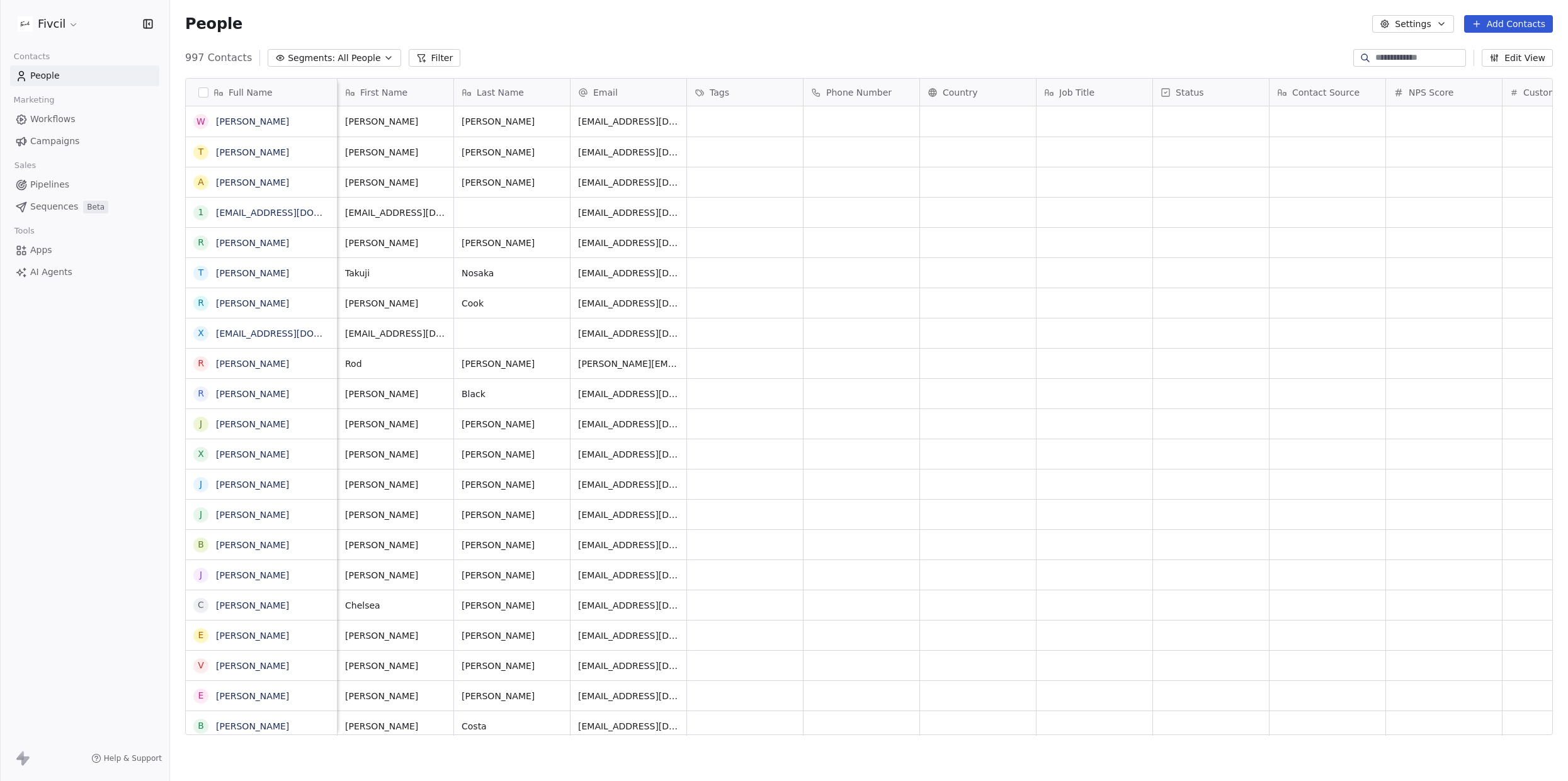
scroll to position [0, 680]
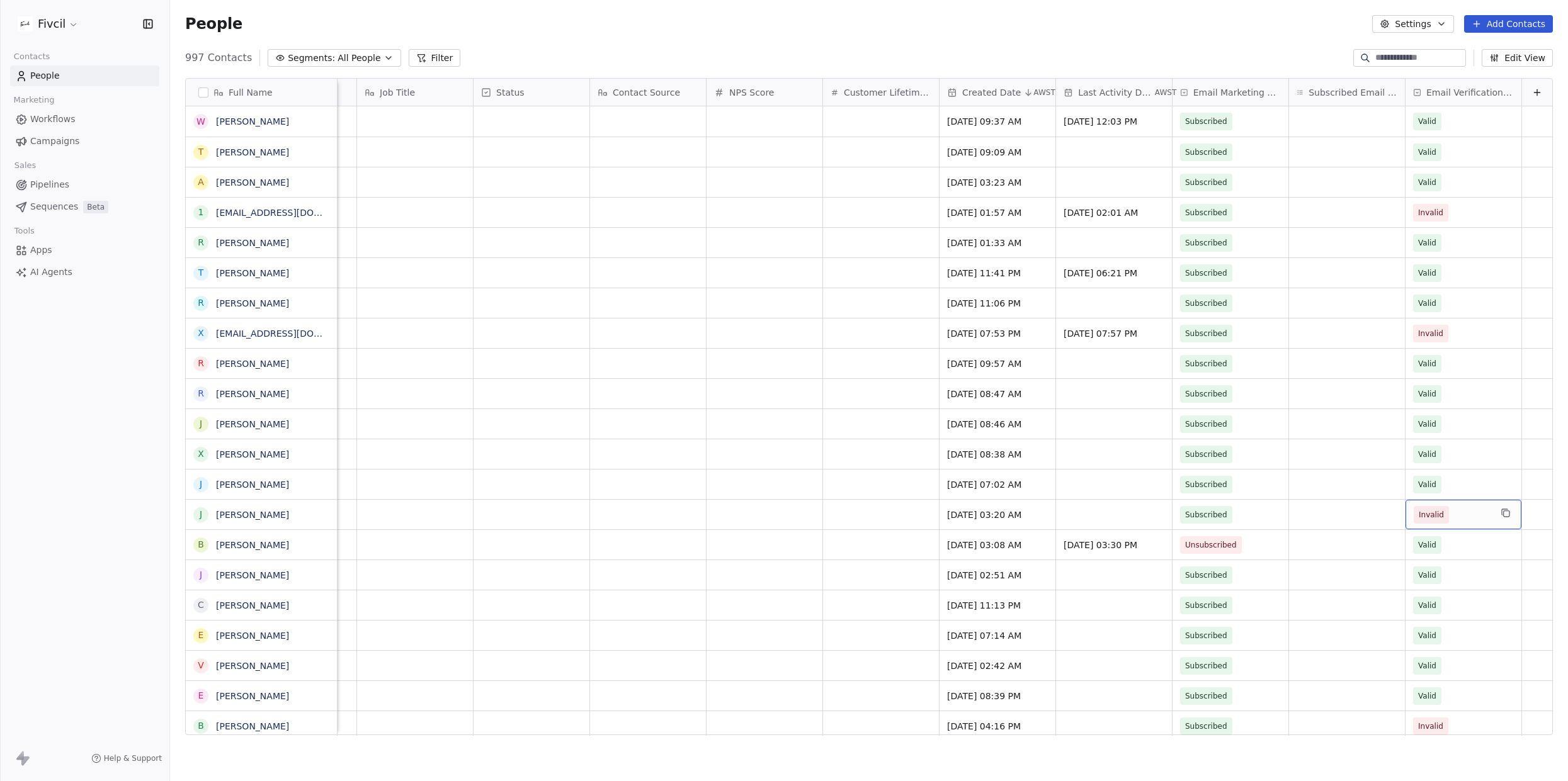
click at [1480, 504] on div "Invalid" at bounding box center [1463, 515] width 115 height 30
click at [1453, 540] on div "Valid" at bounding box center [1480, 547] width 142 height 20
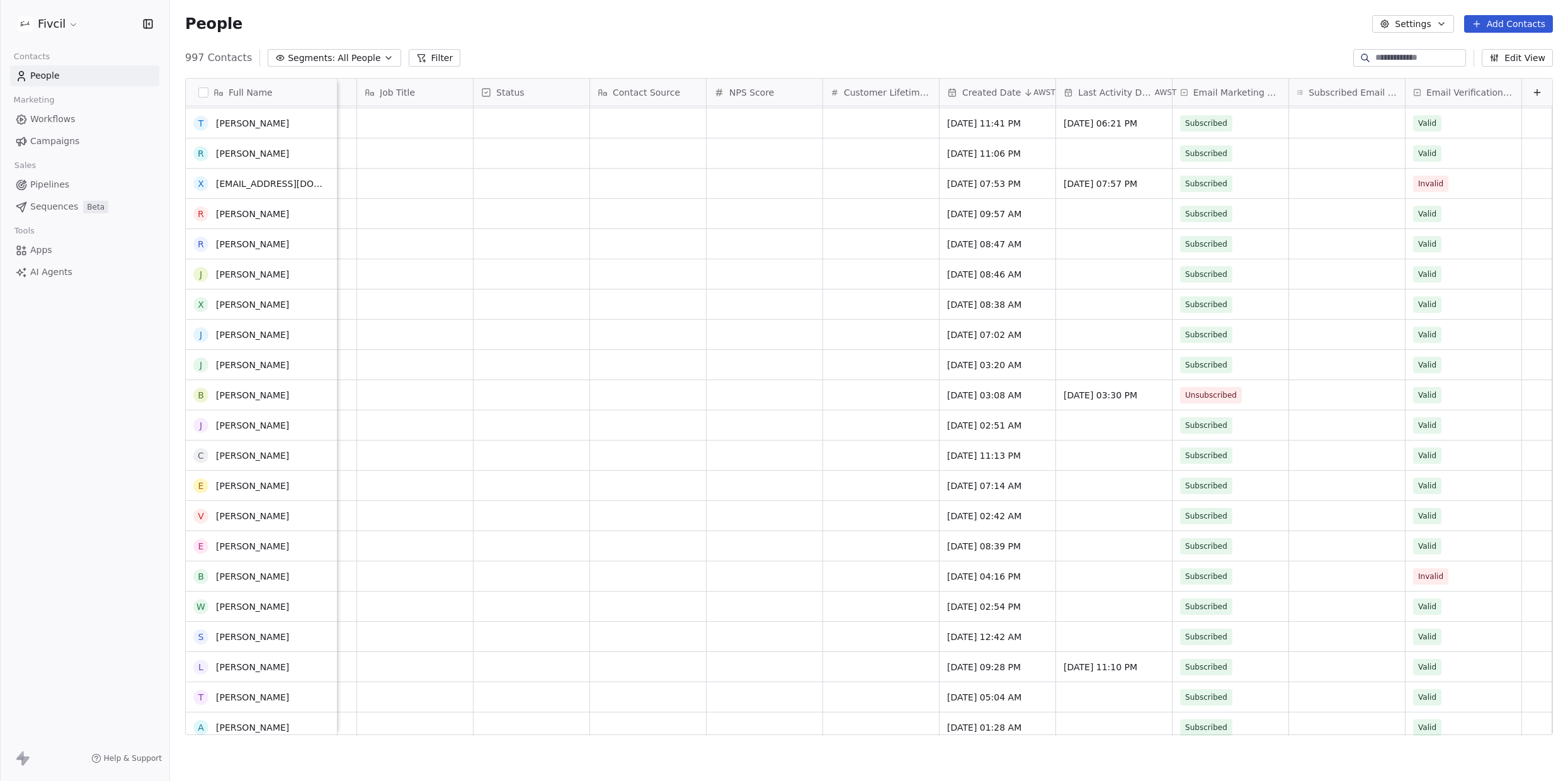
scroll to position [153, 0]
click at [1476, 567] on span "Invalid" at bounding box center [1452, 574] width 76 height 17
click at [1440, 599] on div "Valid" at bounding box center [1480, 607] width 142 height 20
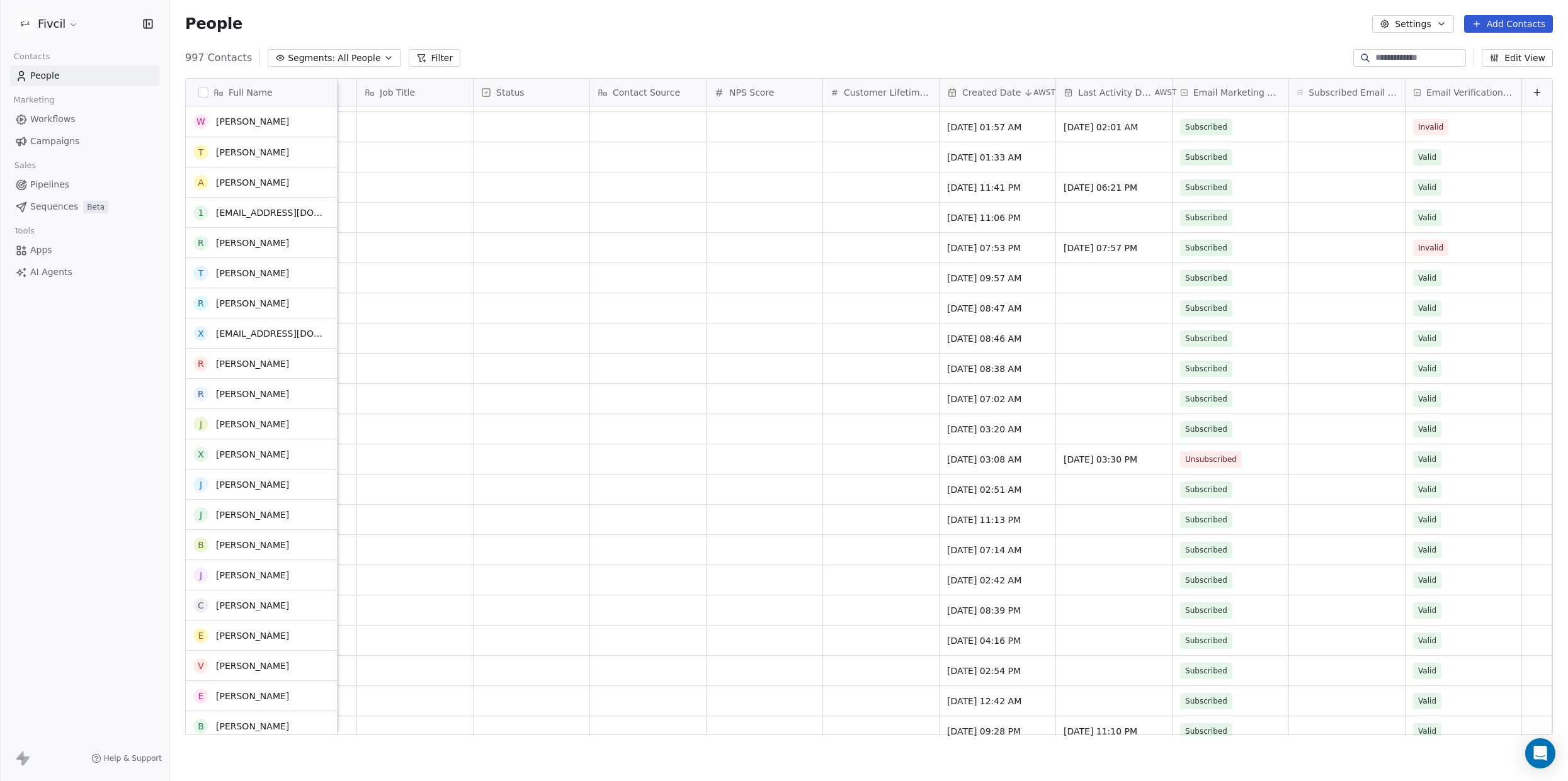
scroll to position [0, 0]
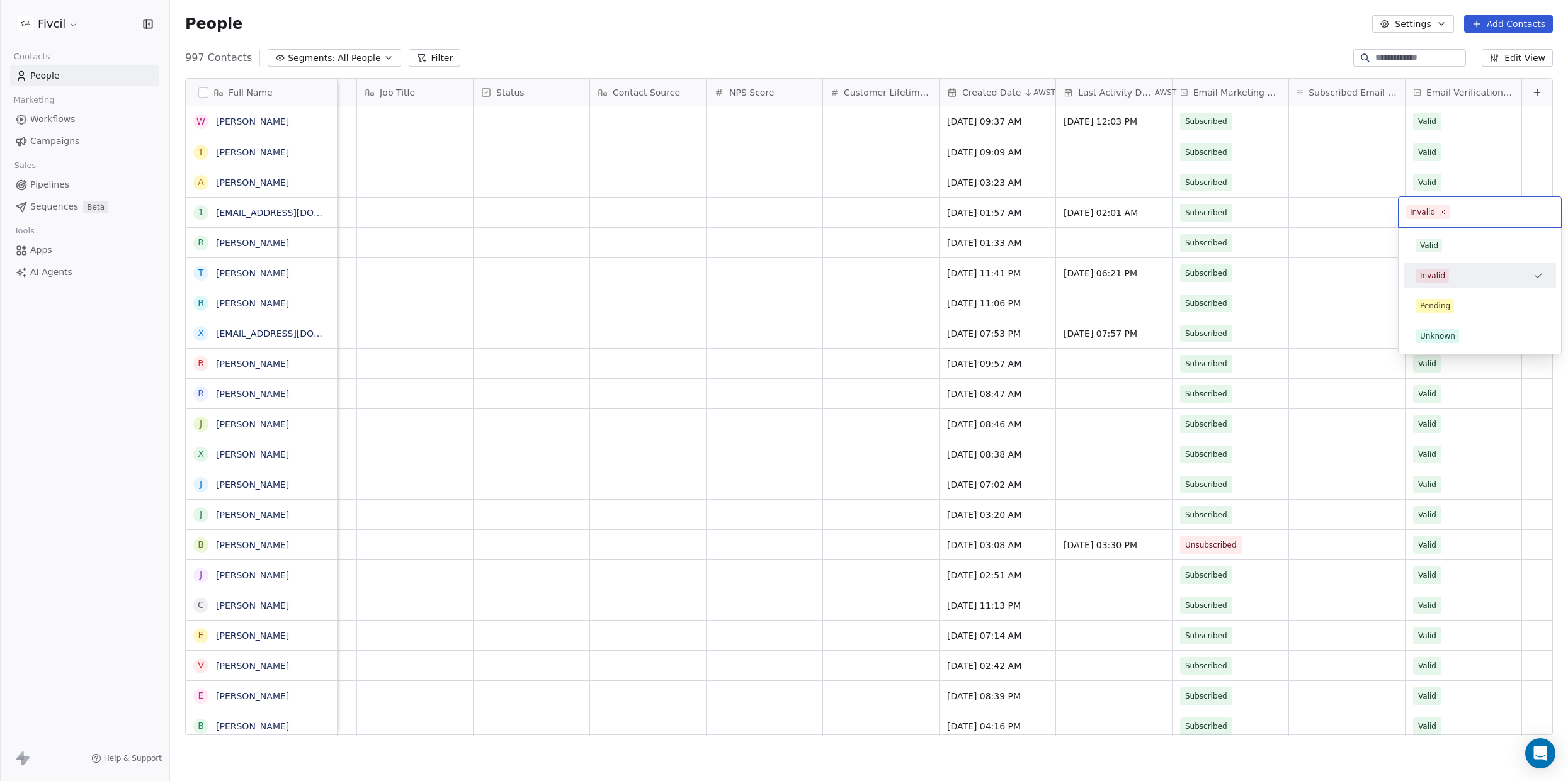
click at [1354, 307] on html "Fivcil Contacts People Marketing Workflows Campaigns Sales Pipelines Sequences …" at bounding box center [784, 710] width 1568 height 1421
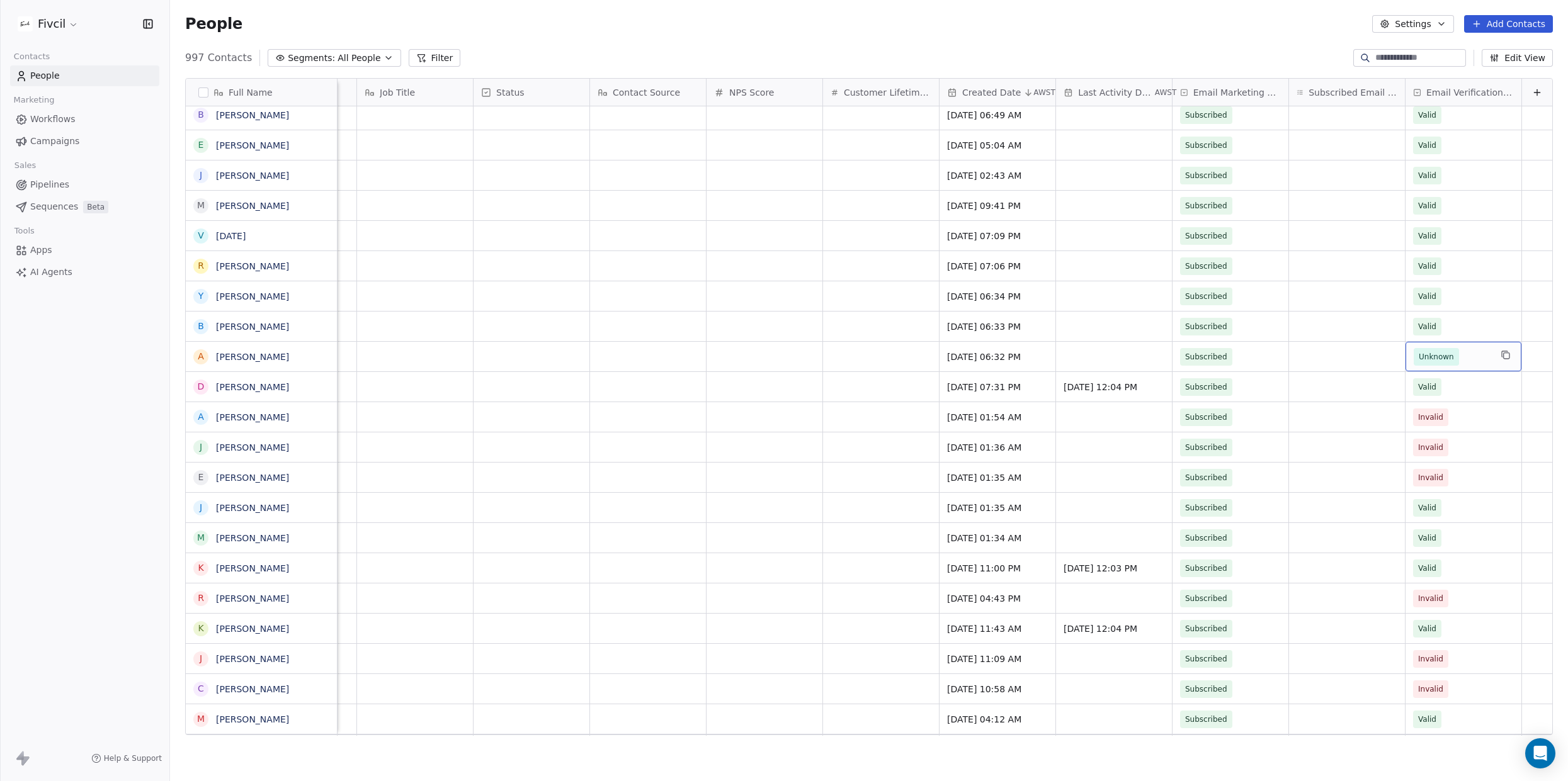
click at [1488, 351] on span "Unknown" at bounding box center [1452, 357] width 76 height 17
click at [1473, 397] on div "Valid" at bounding box center [1480, 389] width 142 height 20
click at [1466, 449] on div "Valid" at bounding box center [1479, 450] width 128 height 14
click at [1475, 436] on div "Invalid" at bounding box center [1463, 447] width 115 height 30
click at [1451, 471] on div "Valid" at bounding box center [1480, 480] width 142 height 20
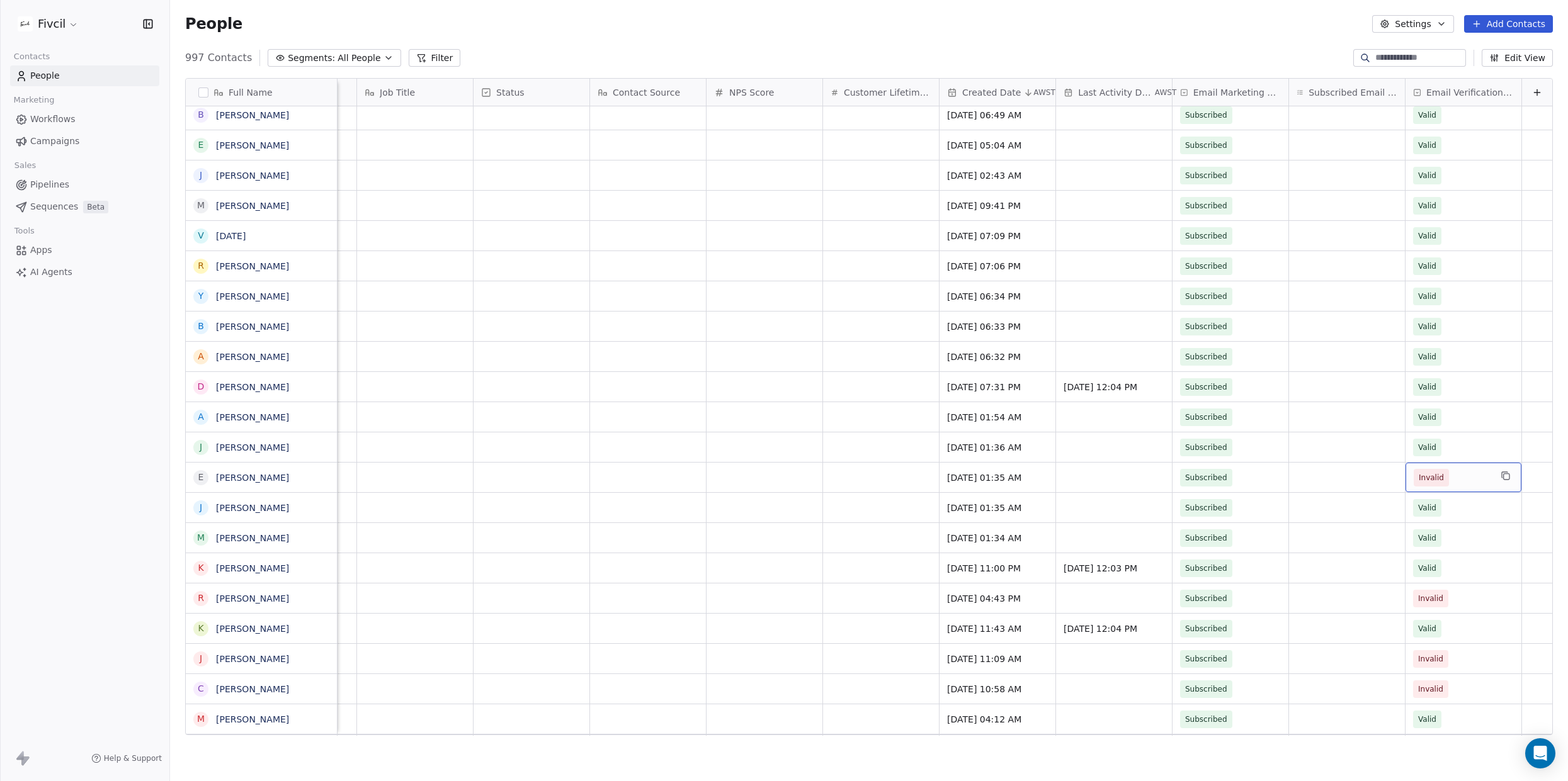
click at [1472, 472] on span "Invalid" at bounding box center [1452, 477] width 76 height 17
click at [1474, 503] on div "Valid" at bounding box center [1479, 510] width 128 height 14
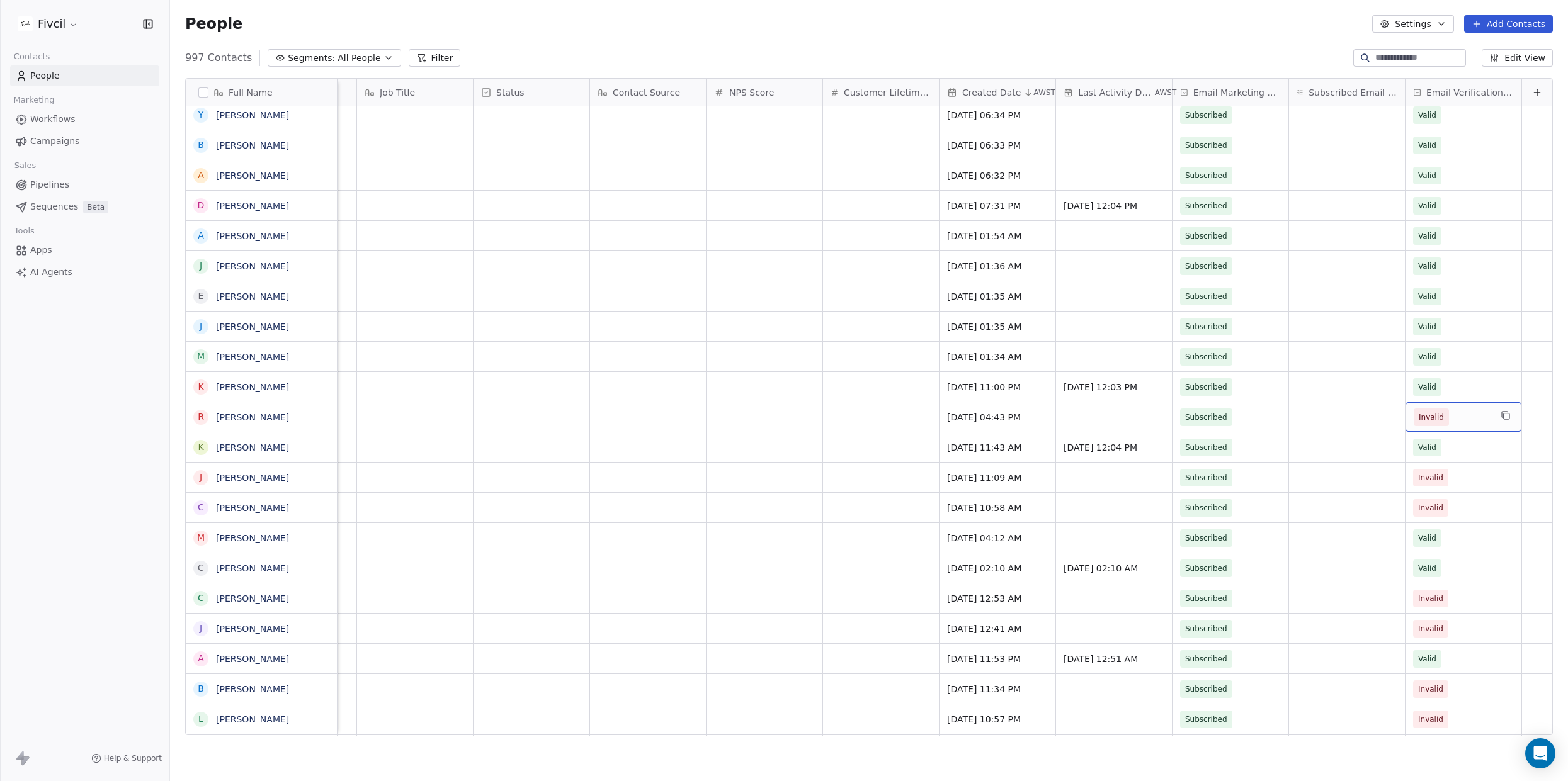
click at [1476, 419] on span "Invalid" at bounding box center [1452, 417] width 76 height 17
click at [1465, 454] on div "Valid" at bounding box center [1479, 450] width 128 height 14
click at [1478, 498] on div "Valid" at bounding box center [1480, 510] width 153 height 25
click at [1446, 547] on div "Valid" at bounding box center [1479, 541] width 128 height 14
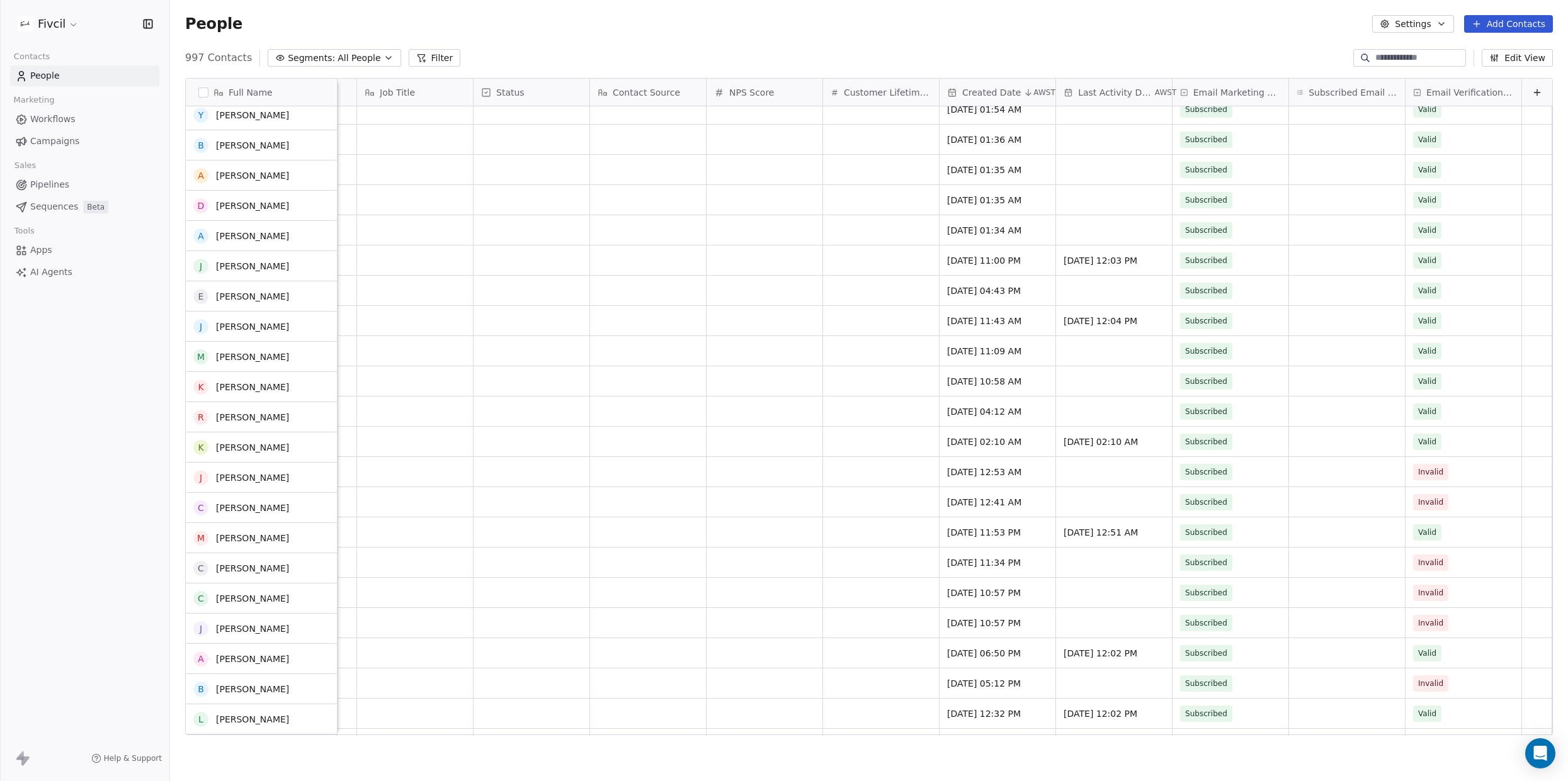
scroll to position [1584, 0]
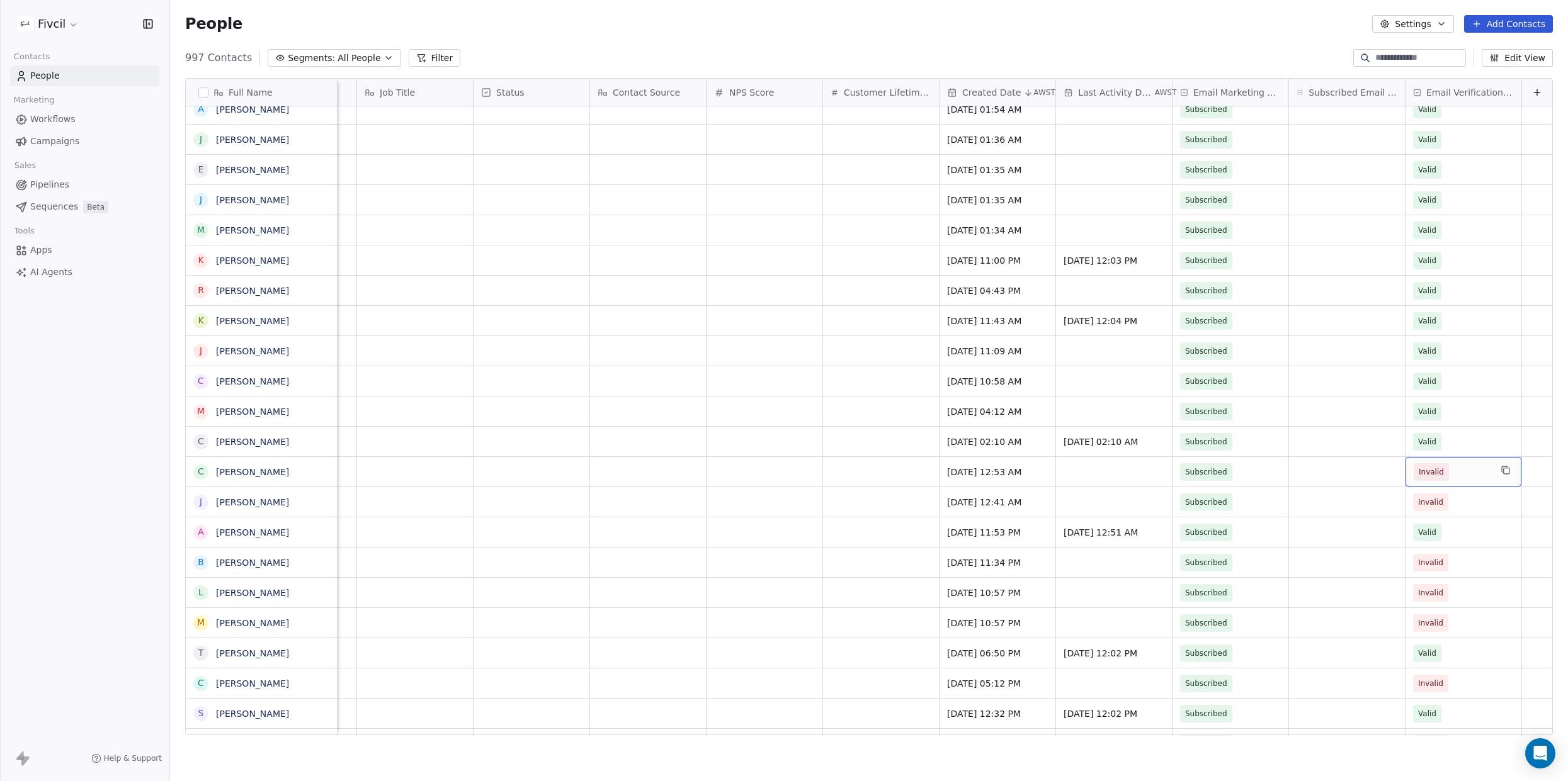
click at [1474, 464] on span "Invalid" at bounding box center [1452, 472] width 76 height 17
click at [1445, 512] on div "Valid" at bounding box center [1480, 504] width 142 height 20
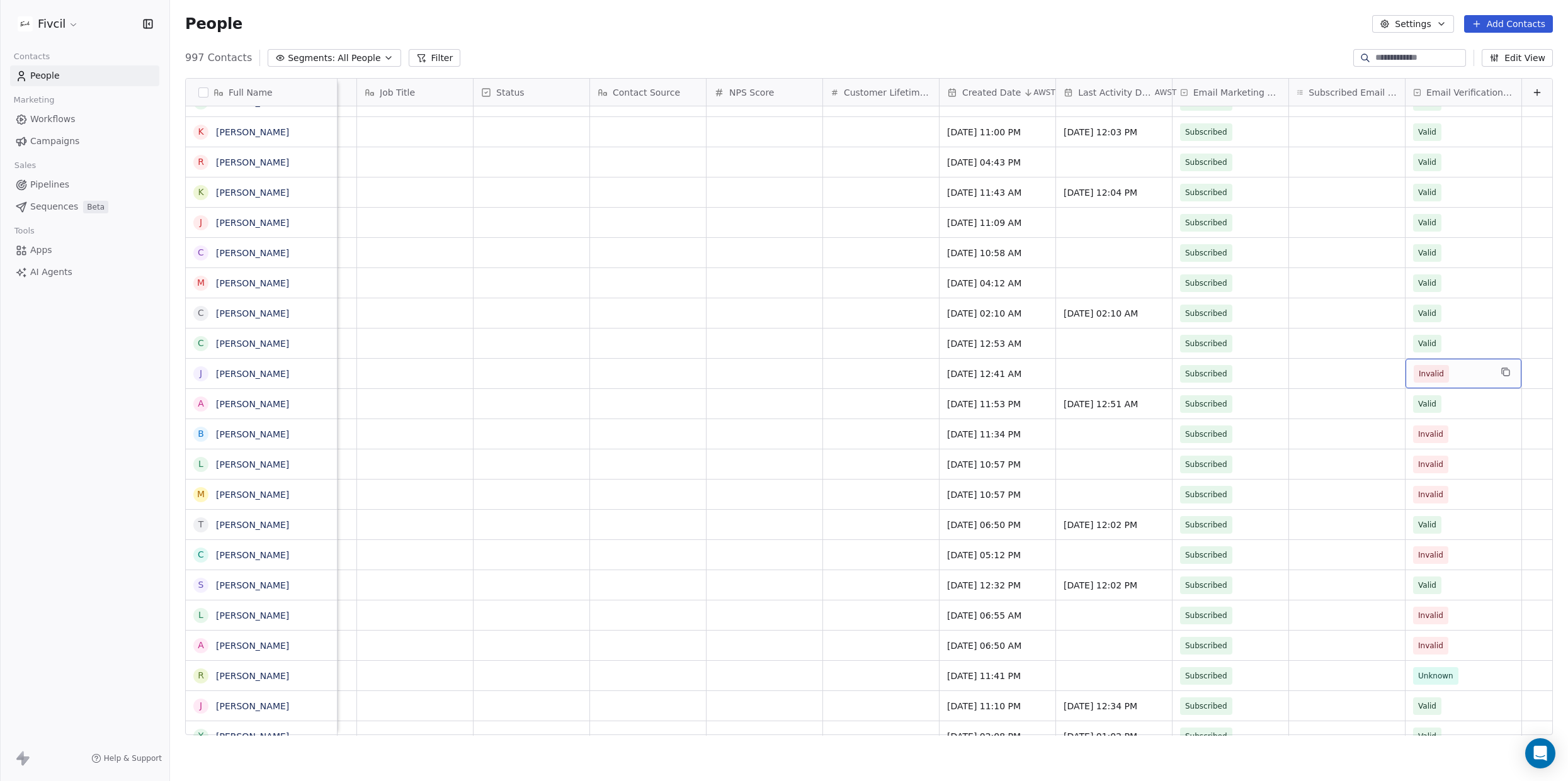
click at [1473, 371] on span "Invalid" at bounding box center [1452, 374] width 76 height 17
click at [1455, 415] on div "Valid" at bounding box center [1480, 406] width 142 height 20
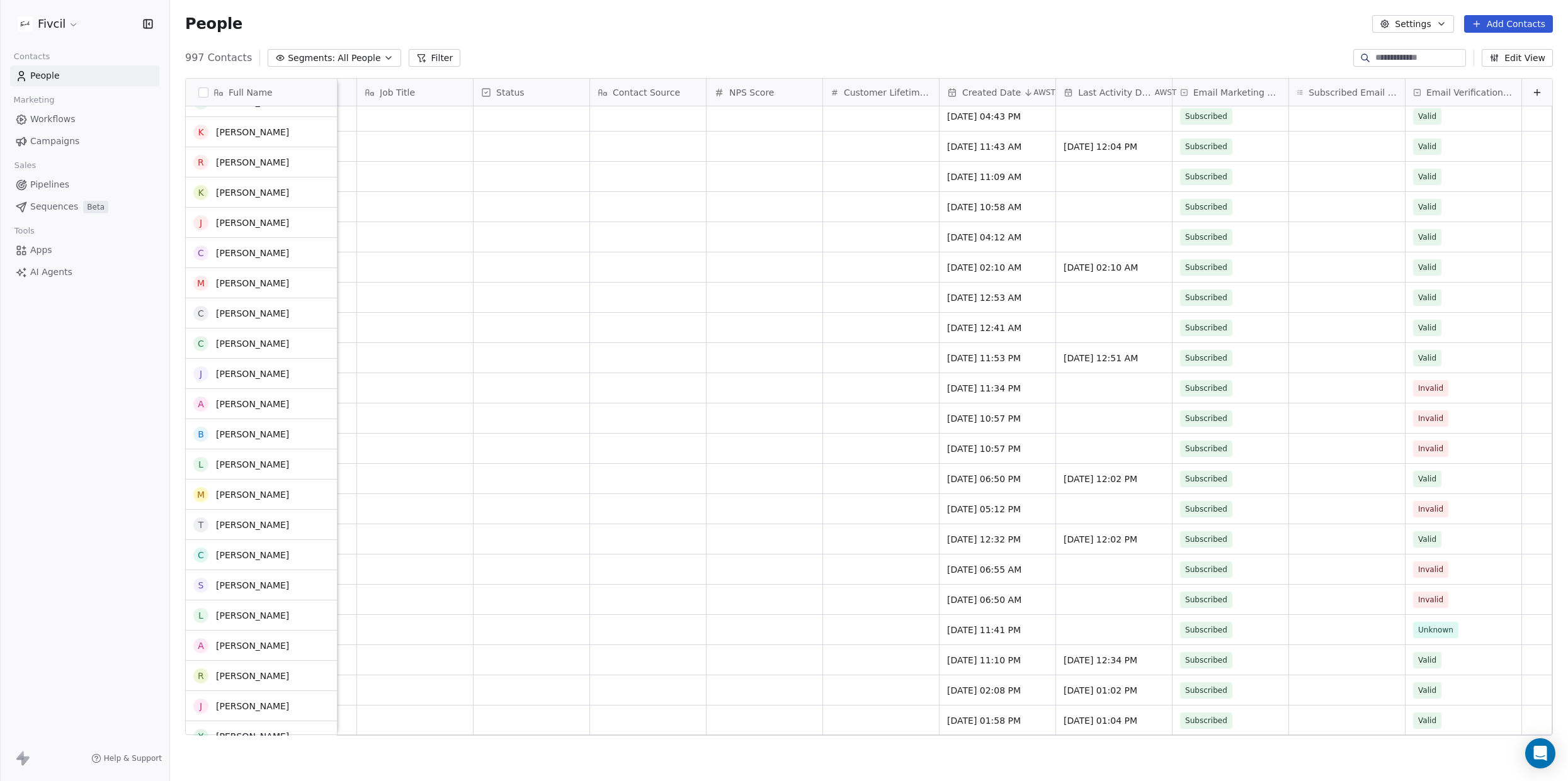
scroll to position [1758, 0]
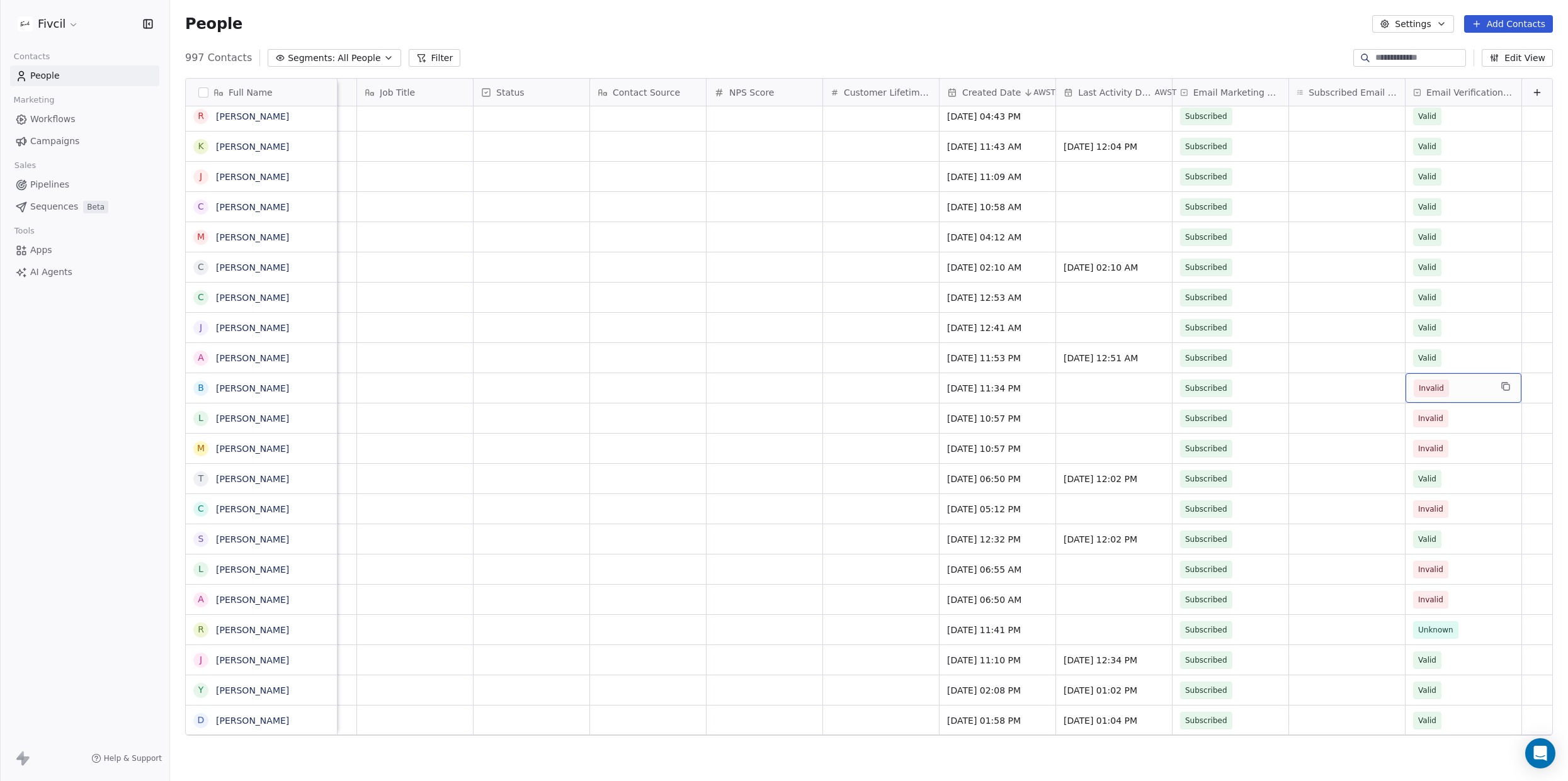
click at [1479, 384] on span "Invalid" at bounding box center [1452, 388] width 76 height 17
click at [1473, 411] on div "Valid" at bounding box center [1480, 421] width 142 height 20
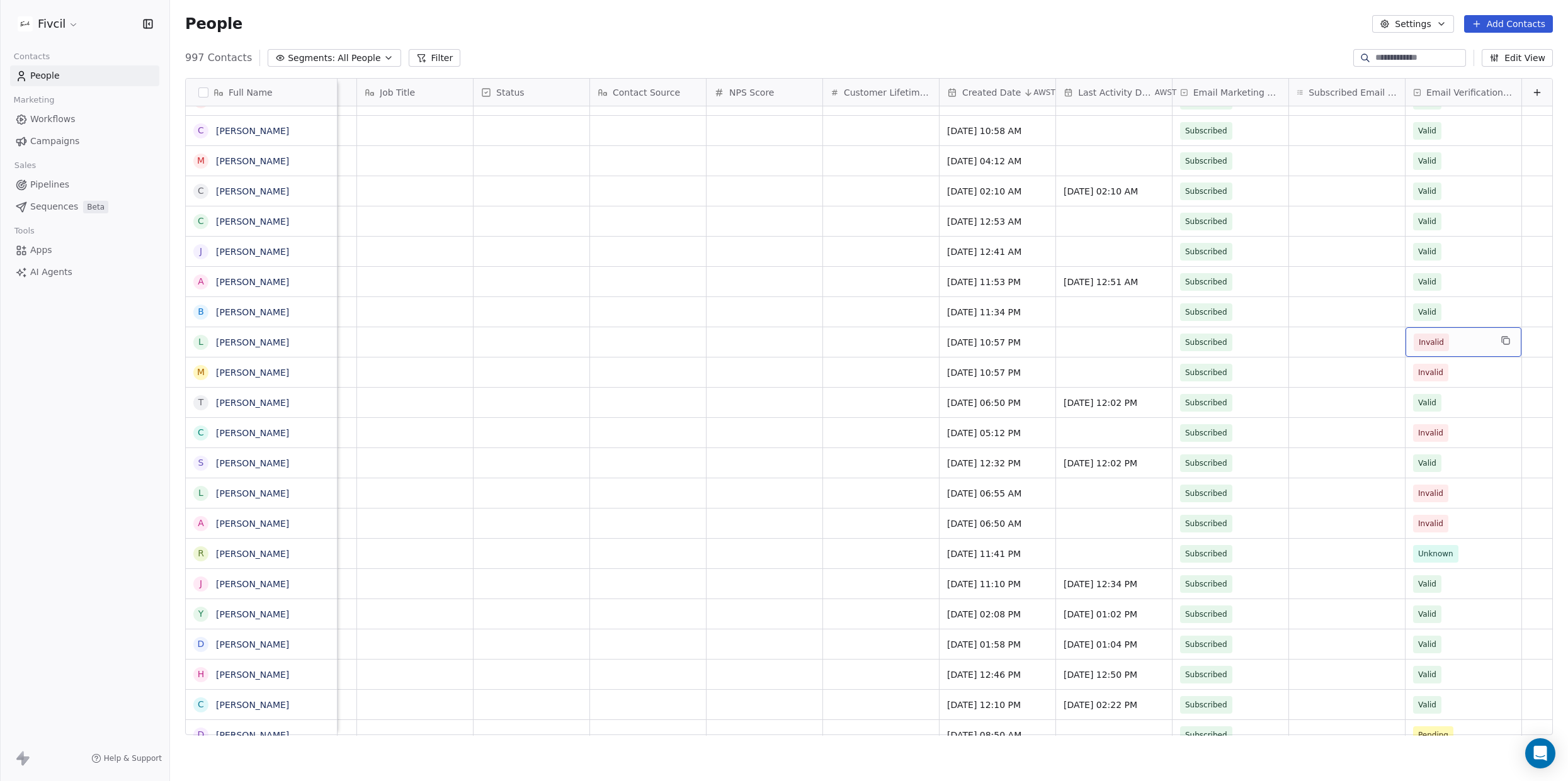
click at [1473, 351] on div "Invalid" at bounding box center [1463, 342] width 115 height 30
click at [1447, 376] on div "Valid" at bounding box center [1479, 375] width 128 height 14
click at [1464, 379] on span "Invalid" at bounding box center [1452, 372] width 76 height 17
click at [1447, 410] on div "Valid" at bounding box center [1479, 405] width 128 height 14
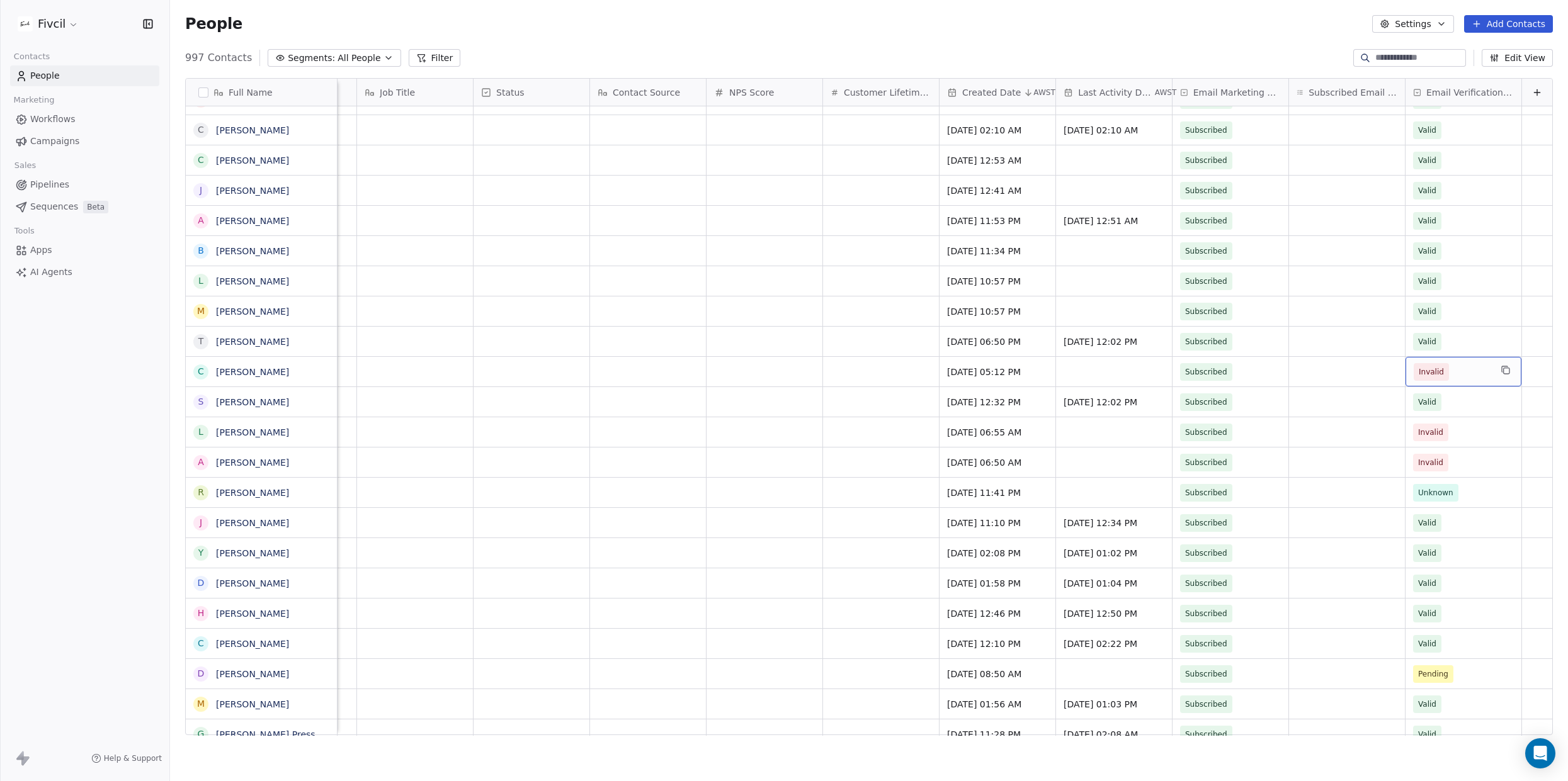
click at [1492, 375] on div "Invalid" at bounding box center [1463, 371] width 115 height 30
click at [1482, 417] on div "Valid Invalid Pending Unknown" at bounding box center [1480, 450] width 153 height 115
click at [1480, 409] on div "Valid" at bounding box center [1479, 404] width 128 height 14
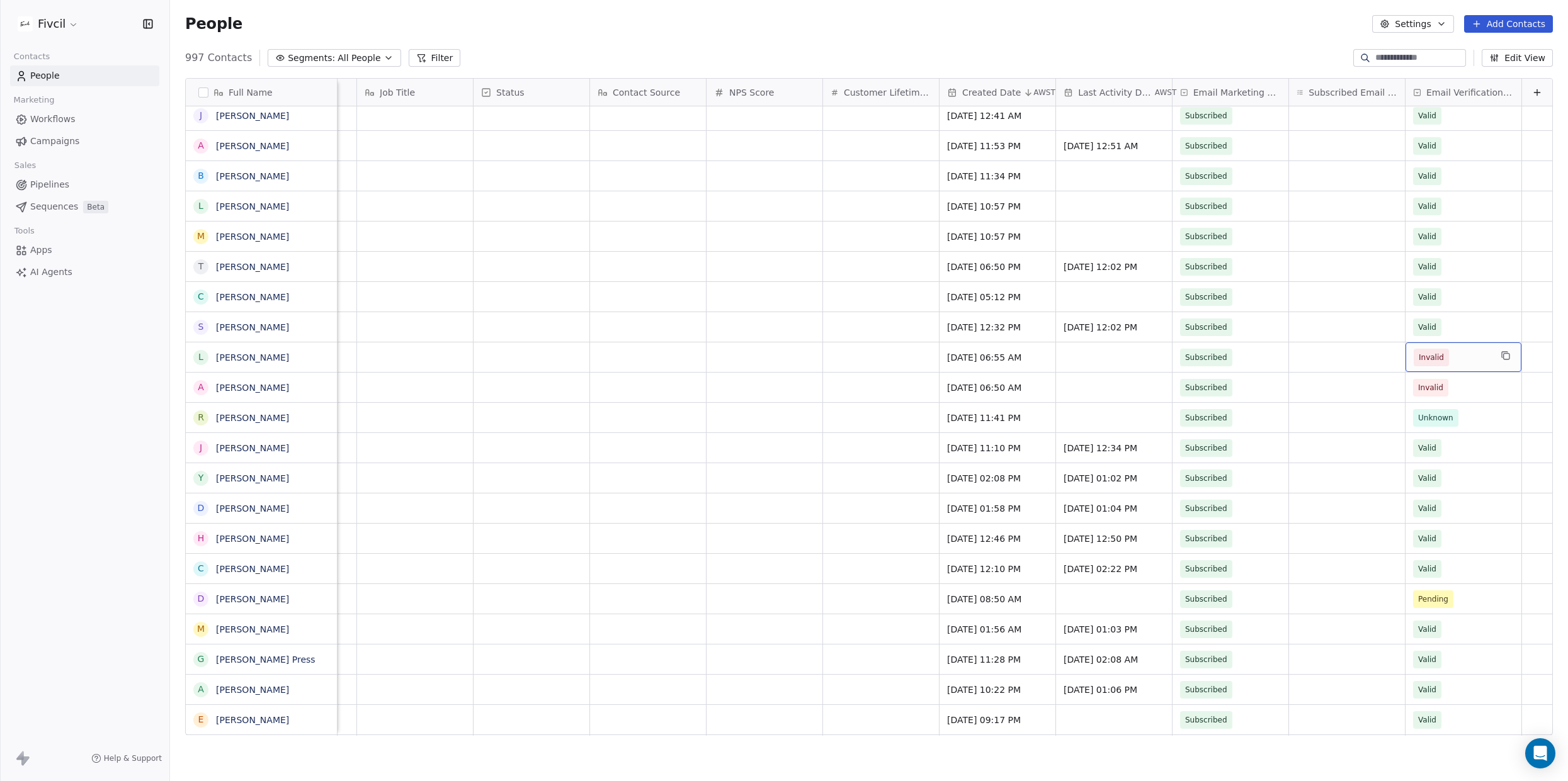
click at [1478, 358] on span "Invalid" at bounding box center [1452, 358] width 76 height 17
click at [1469, 387] on div "Valid" at bounding box center [1479, 390] width 128 height 14
click at [1479, 386] on span "Invalid" at bounding box center [1452, 388] width 76 height 17
click at [1462, 425] on div "Valid" at bounding box center [1479, 421] width 128 height 14
click at [1480, 416] on span "Unknown" at bounding box center [1452, 417] width 76 height 17
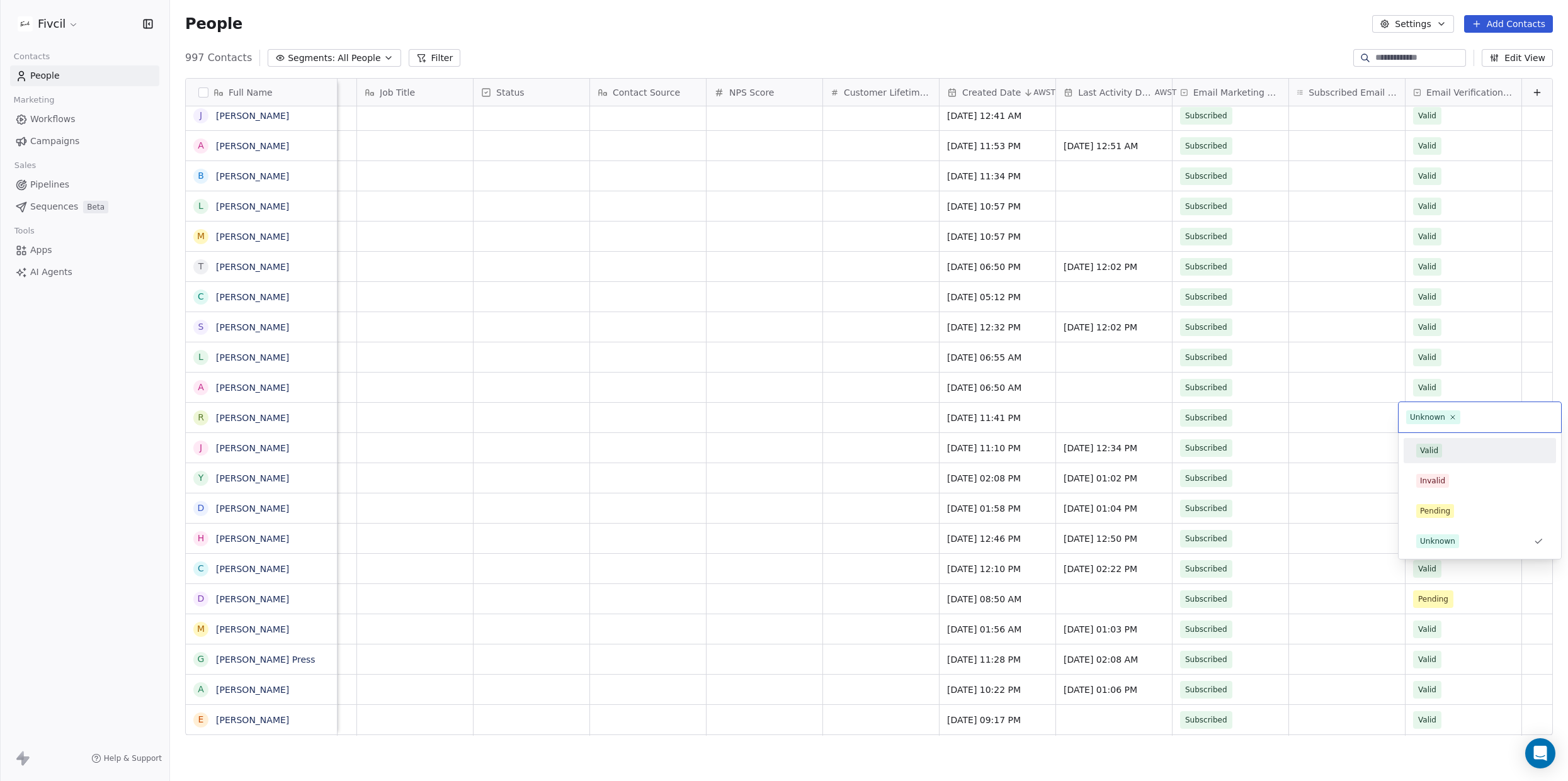
click at [1459, 442] on div "Valid" at bounding box center [1480, 450] width 142 height 20
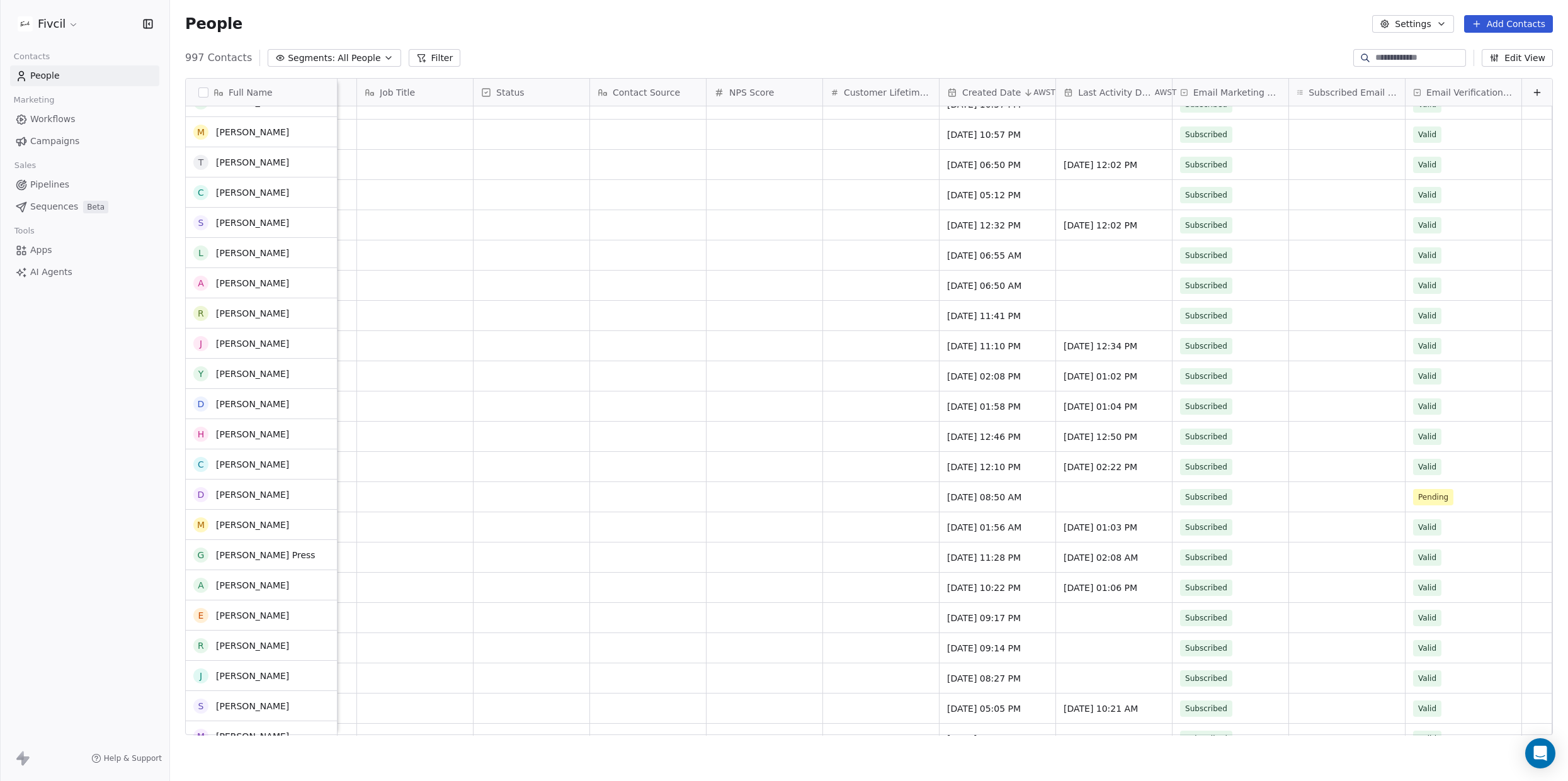
scroll to position [2075, 0]
click at [1485, 492] on span "Pending" at bounding box center [1452, 495] width 76 height 17
click at [1459, 521] on div "Valid" at bounding box center [1479, 528] width 128 height 14
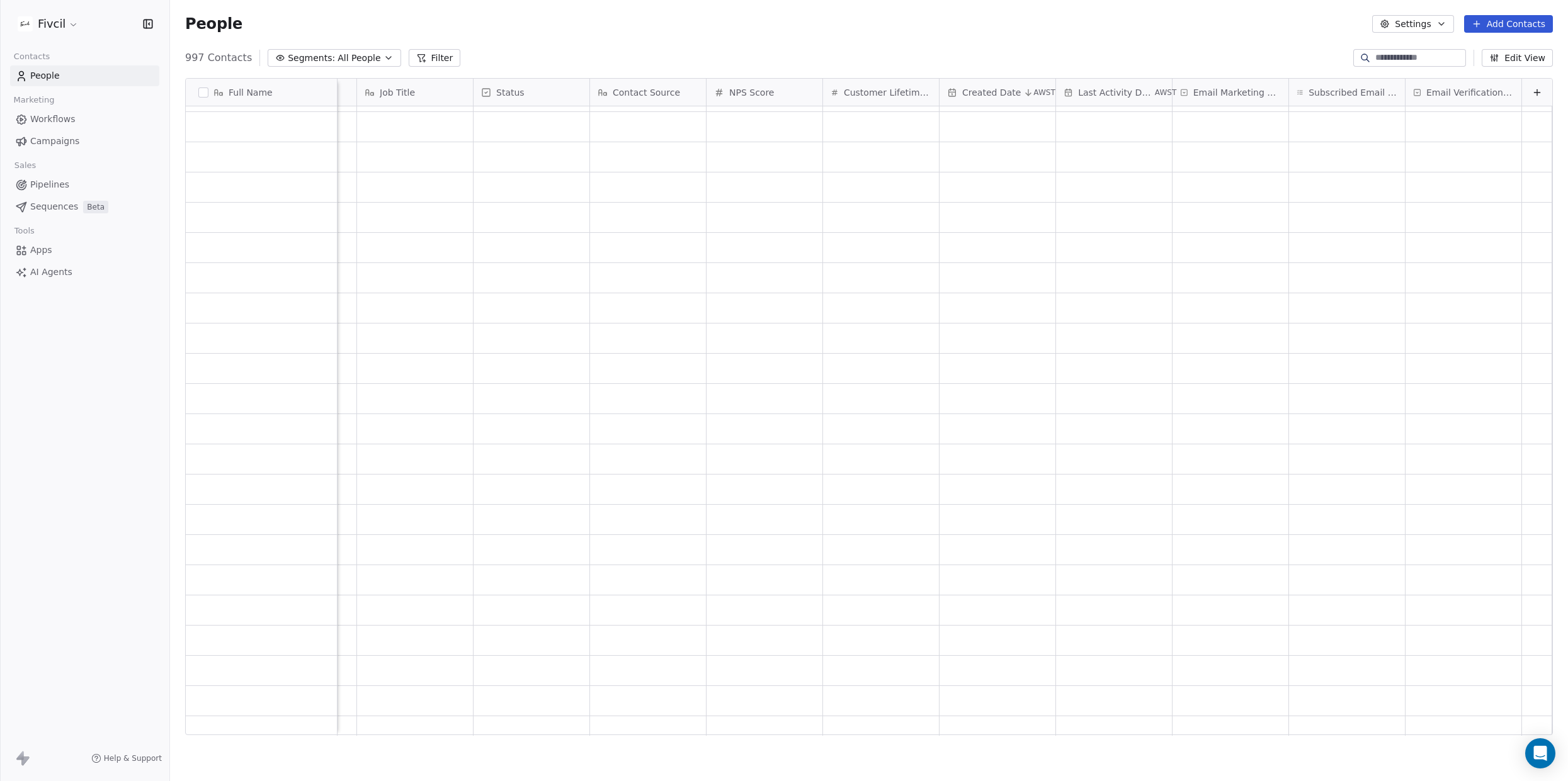
scroll to position [2941, 0]
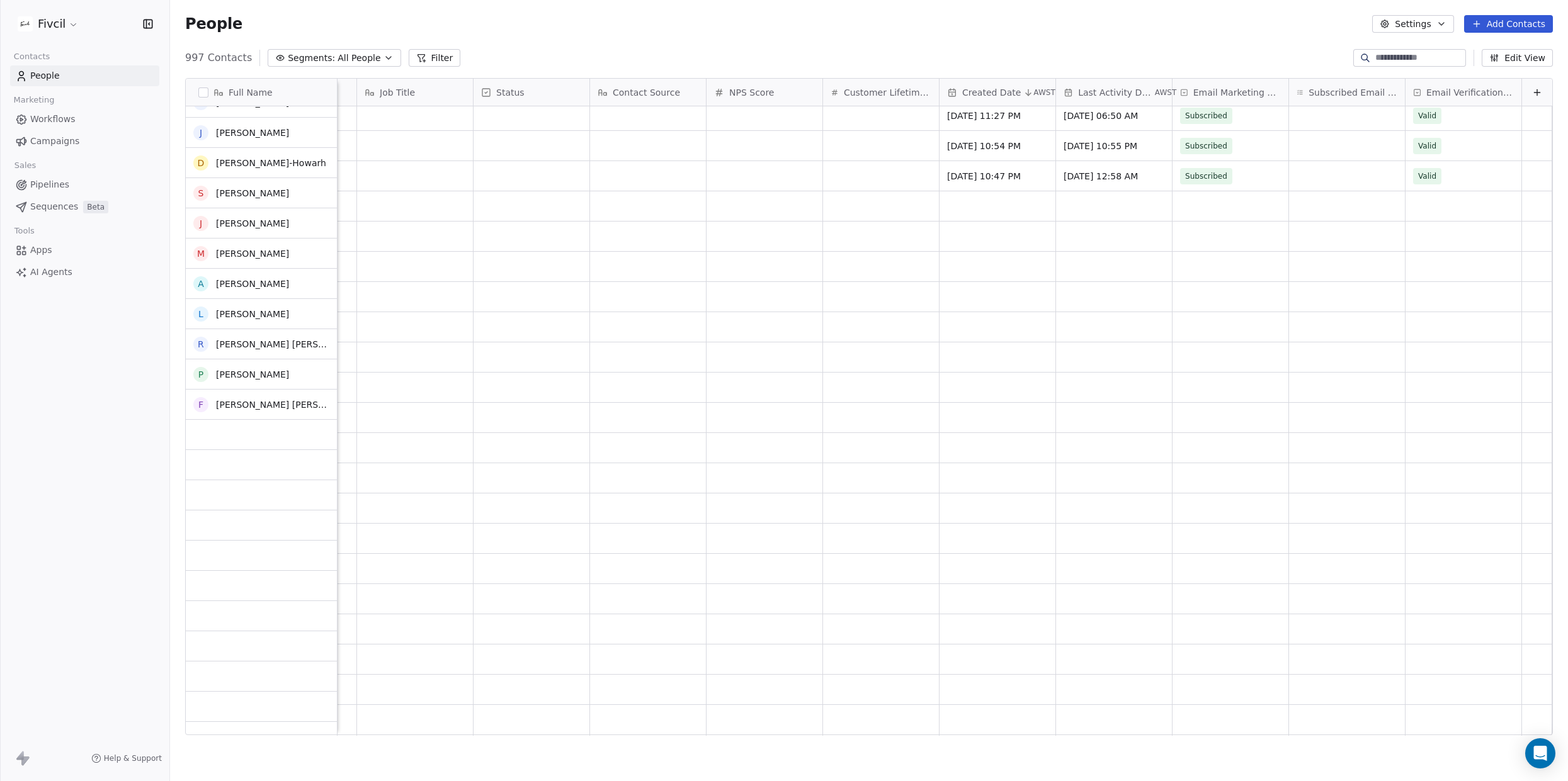
scroll to position [8980, 0]
